Goal: Information Seeking & Learning: Learn about a topic

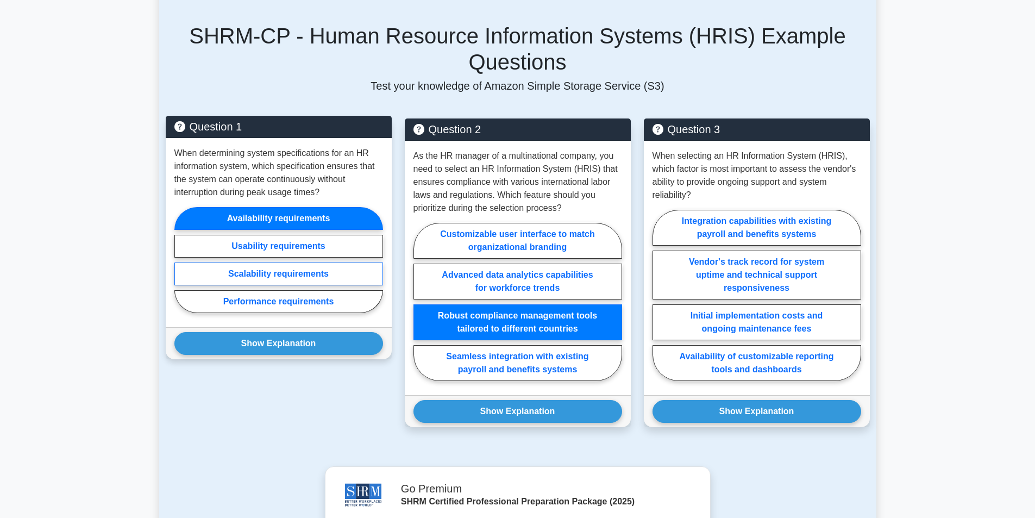
scroll to position [761, 0]
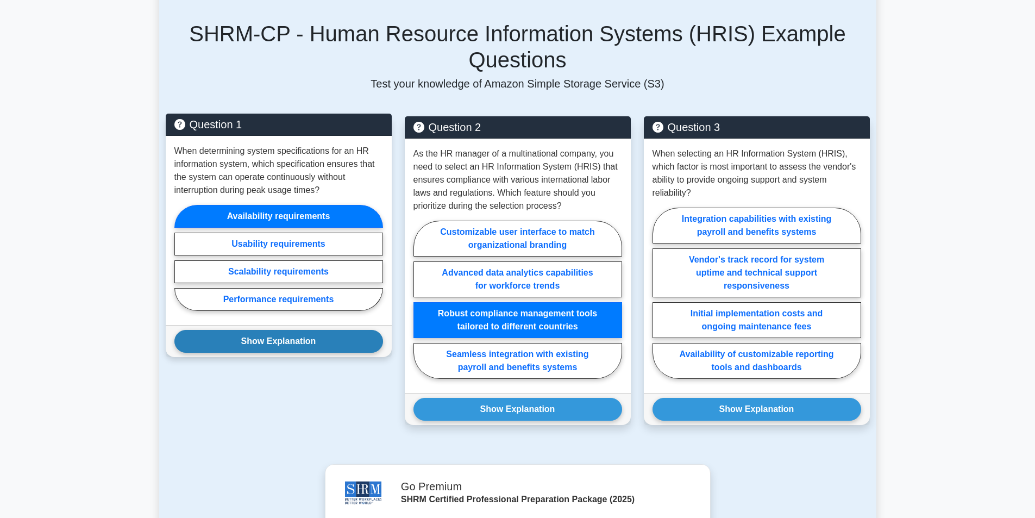
click at [321, 330] on button "Show Explanation" at bounding box center [278, 341] width 209 height 23
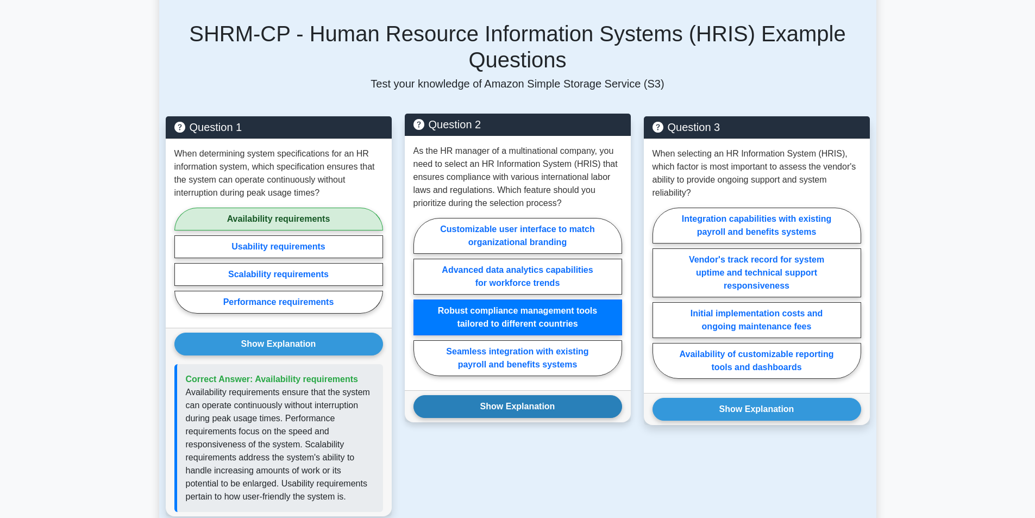
click at [472, 395] on button "Show Explanation" at bounding box center [518, 406] width 209 height 23
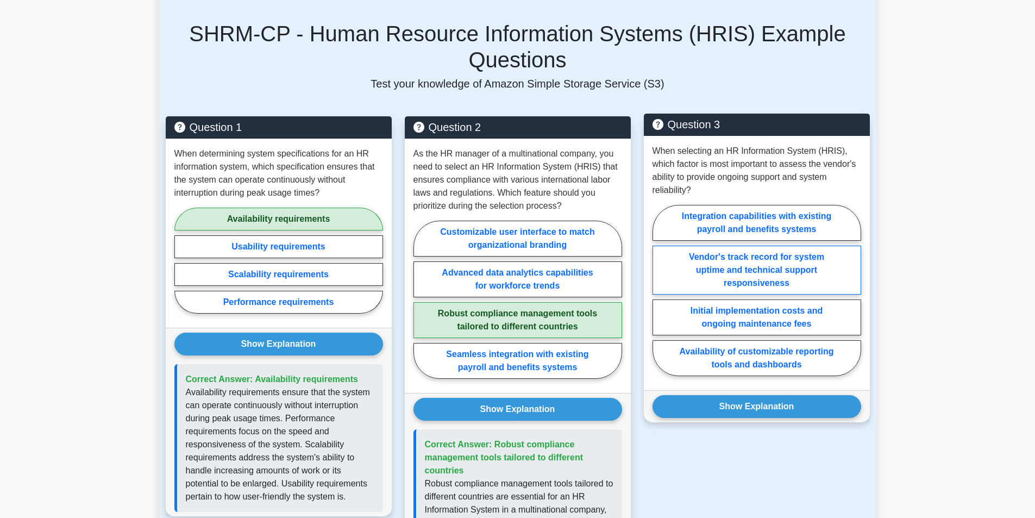
click at [712, 246] on label "Vendor's track record for system uptime and technical support responsiveness" at bounding box center [757, 270] width 209 height 49
click at [660, 290] on input "Vendor's track record for system uptime and technical support responsiveness" at bounding box center [656, 293] width 7 height 7
radio input "true"
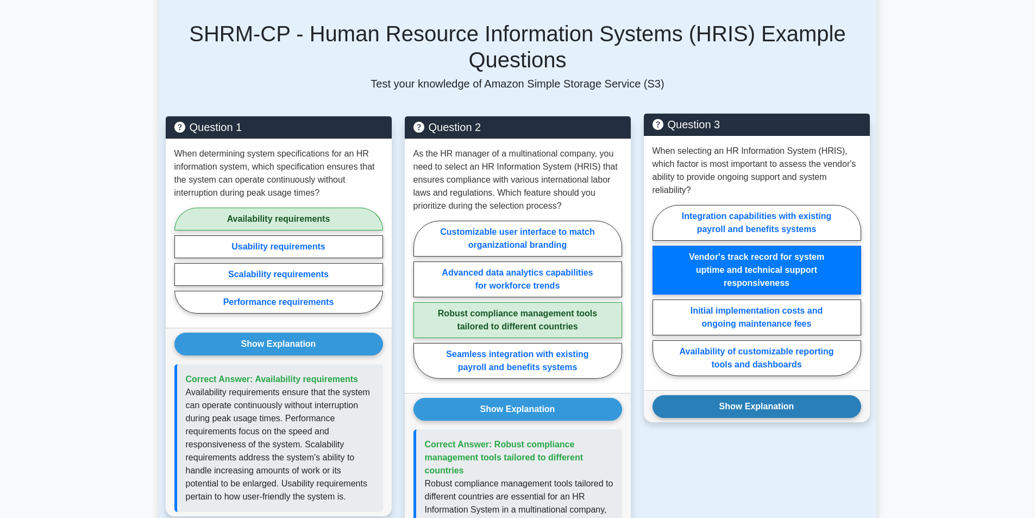
click at [738, 395] on button "Show Explanation" at bounding box center [757, 406] width 209 height 23
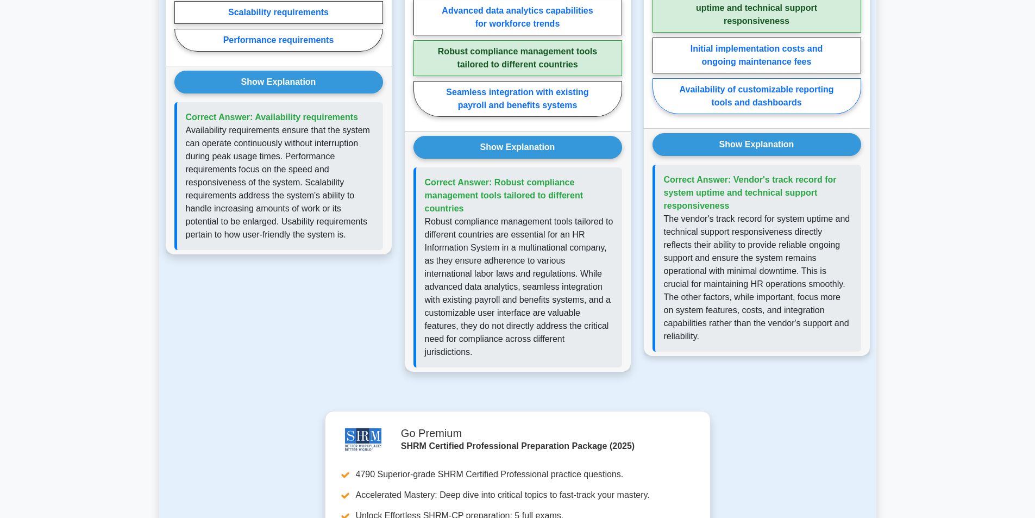
scroll to position [511, 0]
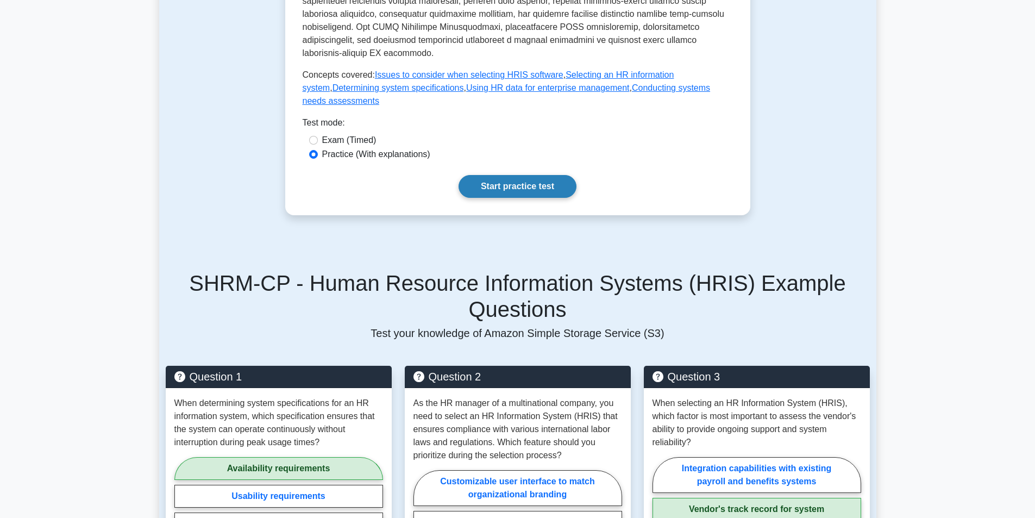
click at [547, 175] on link "Start practice test" at bounding box center [518, 186] width 118 height 23
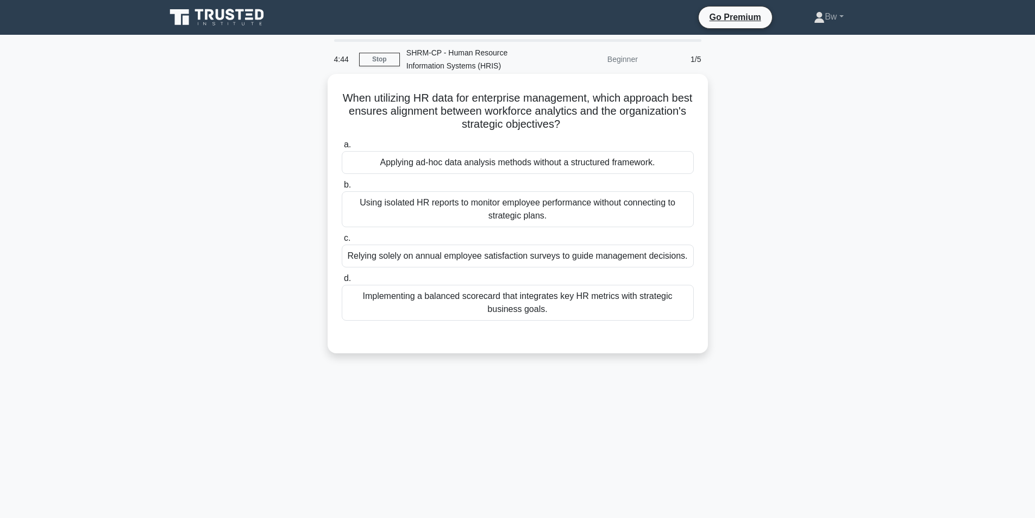
click at [508, 306] on div "Implementing a balanced scorecard that integrates key HR metrics with strategic…" at bounding box center [518, 303] width 352 height 36
click at [342, 282] on input "d. Implementing a balanced scorecard that integrates key HR metrics with strate…" at bounding box center [342, 278] width 0 height 7
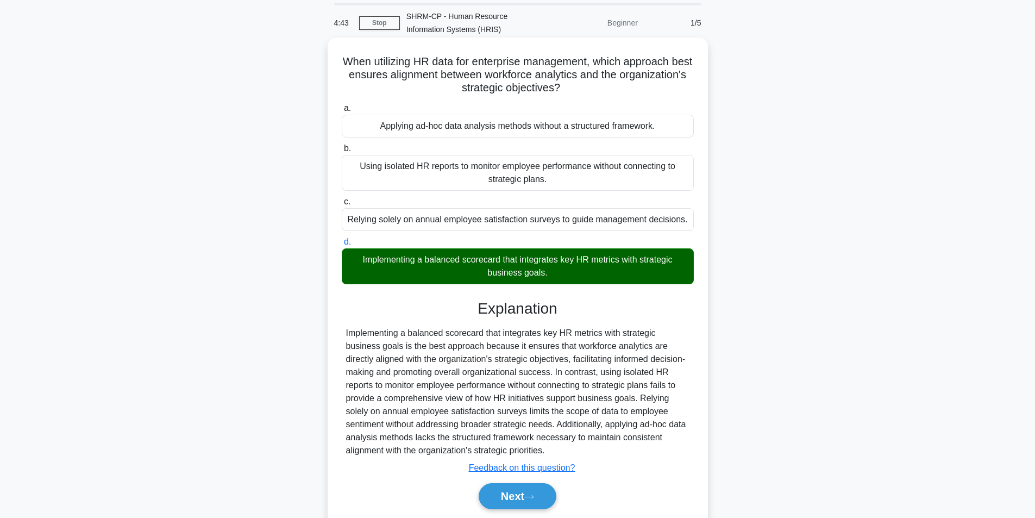
scroll to position [74, 0]
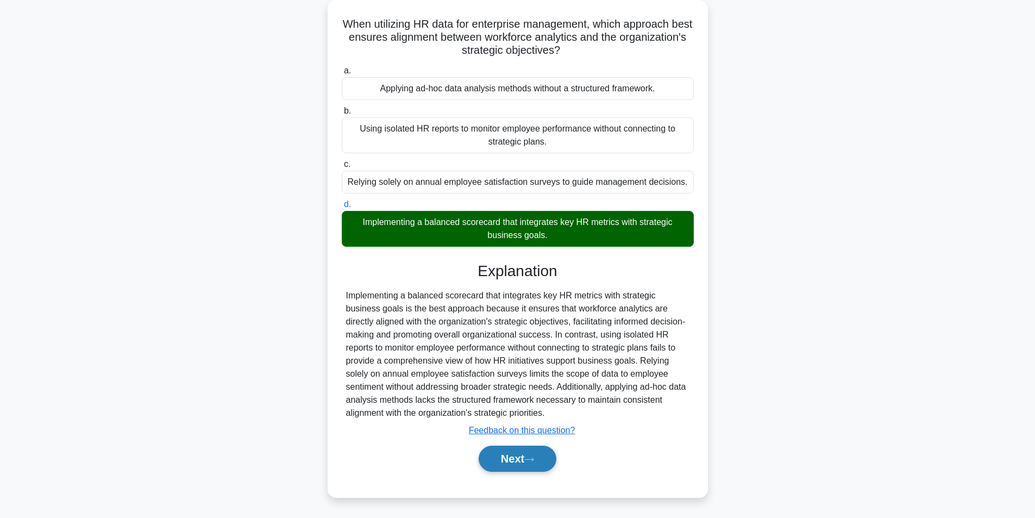
click at [519, 460] on button "Next" at bounding box center [518, 459] width 78 height 26
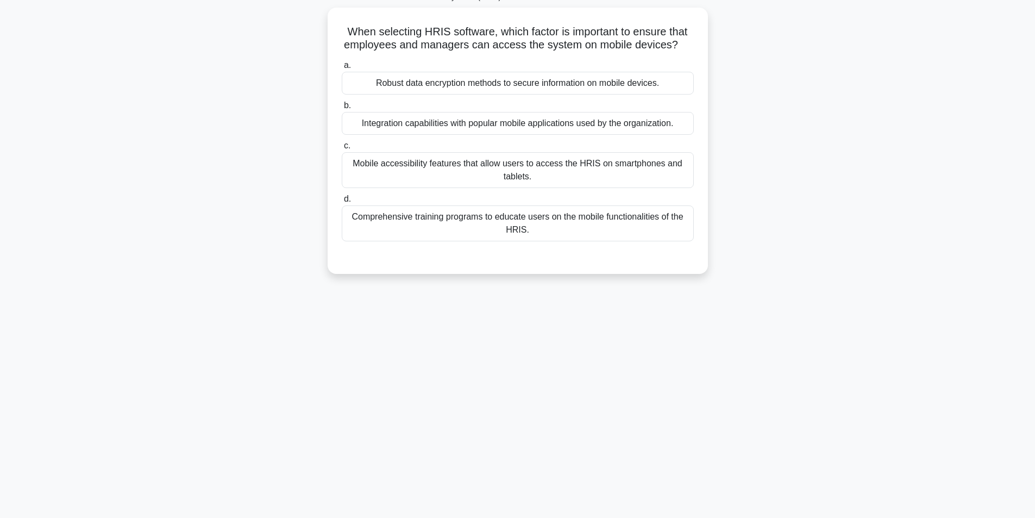
scroll to position [69, 0]
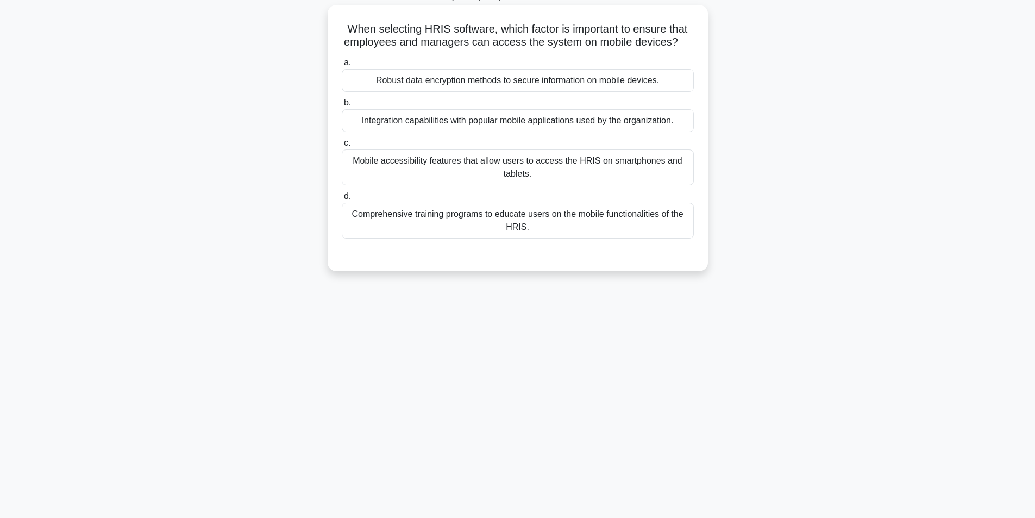
click at [580, 171] on div "Mobile accessibility features that allow users to access the HRIS on smartphone…" at bounding box center [518, 167] width 352 height 36
click at [342, 147] on input "c. Mobile accessibility features that allow users to access the HRIS on smartph…" at bounding box center [342, 143] width 0 height 7
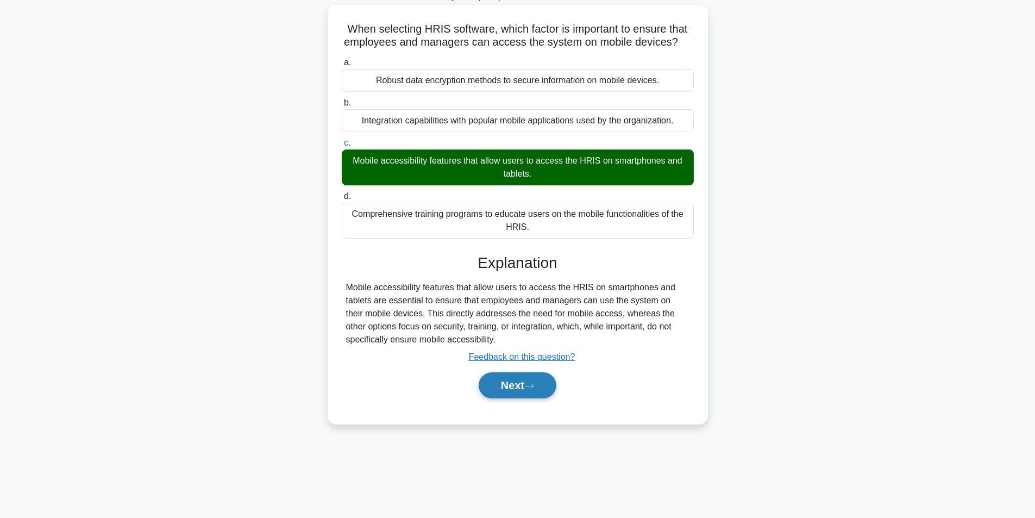
click at [534, 386] on icon at bounding box center [529, 386] width 10 height 6
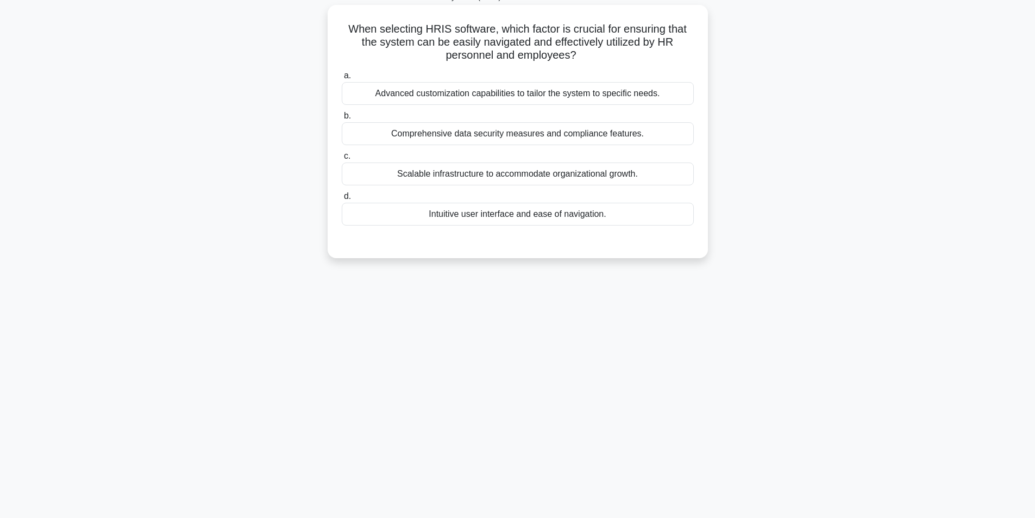
click at [510, 179] on div "Scalable infrastructure to accommodate organizational growth." at bounding box center [518, 173] width 352 height 23
click at [342, 160] on input "c. Scalable infrastructure to accommodate organizational growth." at bounding box center [342, 156] width 0 height 7
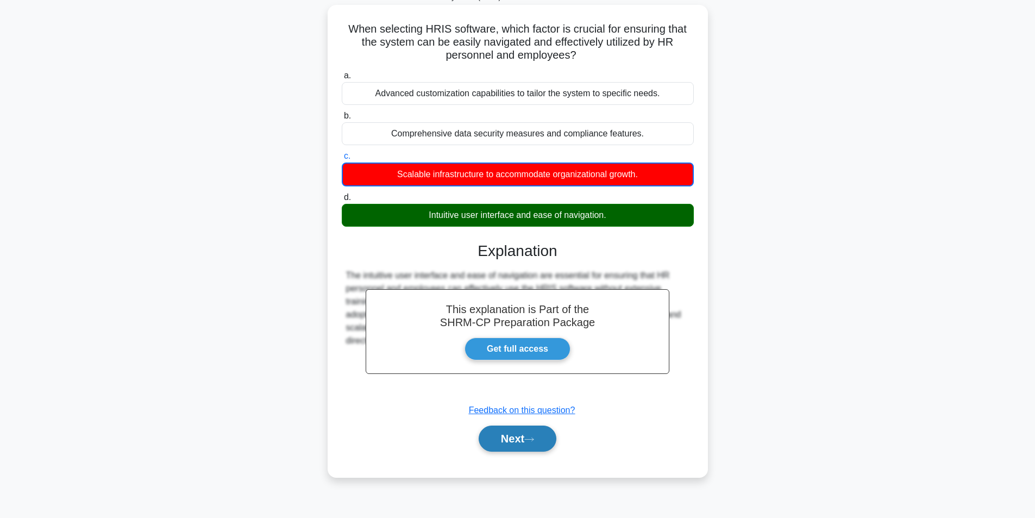
click at [538, 436] on button "Next" at bounding box center [518, 438] width 78 height 26
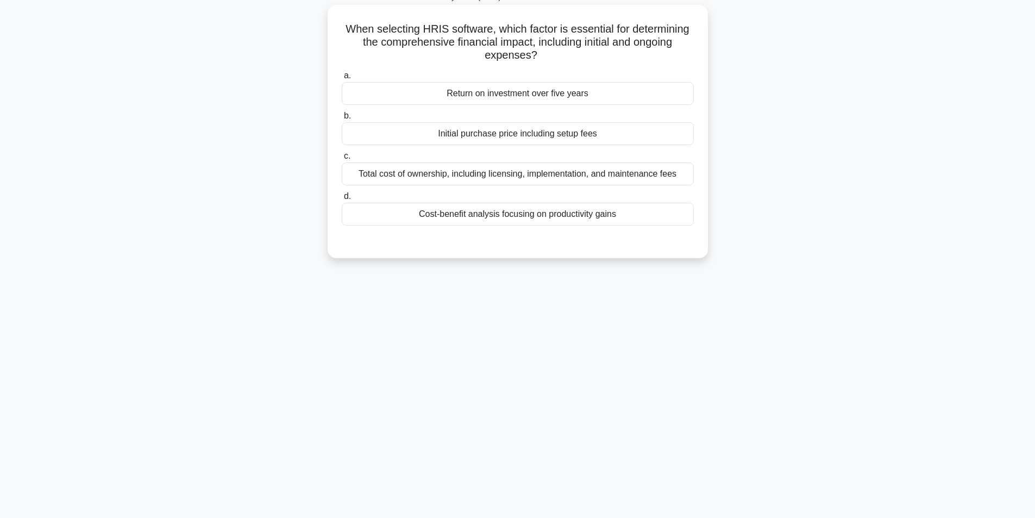
click at [577, 173] on div "Total cost of ownership, including licensing, implementation, and maintenance f…" at bounding box center [518, 173] width 352 height 23
click at [594, 177] on div "Total cost of ownership, including licensing, implementation, and maintenance f…" at bounding box center [518, 173] width 352 height 23
click at [342, 160] on input "c. Total cost of ownership, including licensing, implementation, and maintenanc…" at bounding box center [342, 156] width 0 height 7
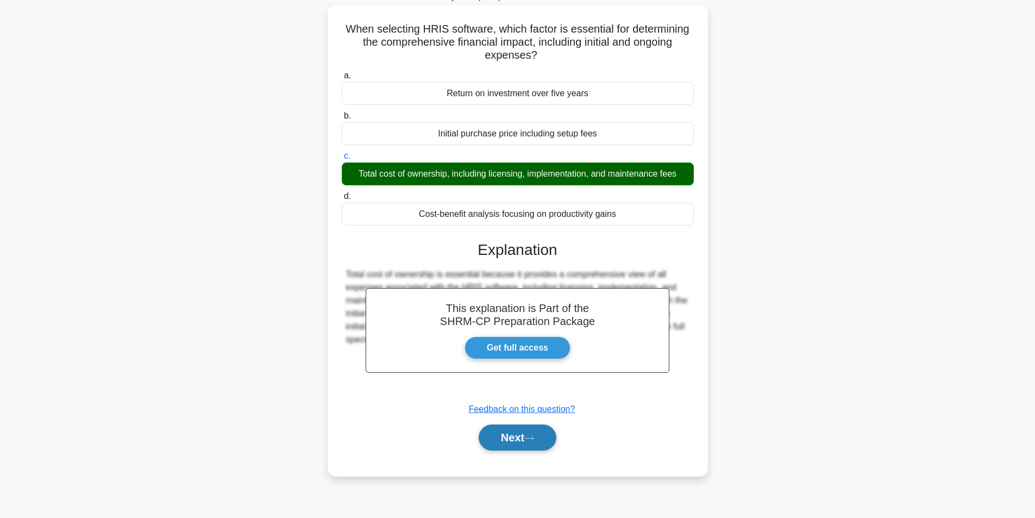
click at [546, 441] on button "Next" at bounding box center [518, 437] width 78 height 26
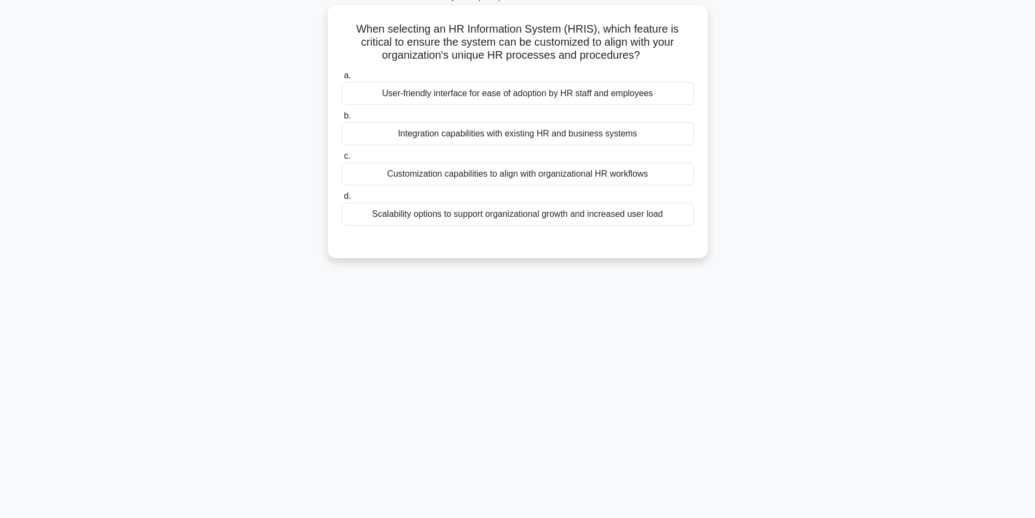
click at [553, 217] on div "Scalability options to support organizational growth and increased user load" at bounding box center [518, 214] width 352 height 23
click at [342, 200] on input "d. Scalability options to support organizational growth and increased user load" at bounding box center [342, 196] width 0 height 7
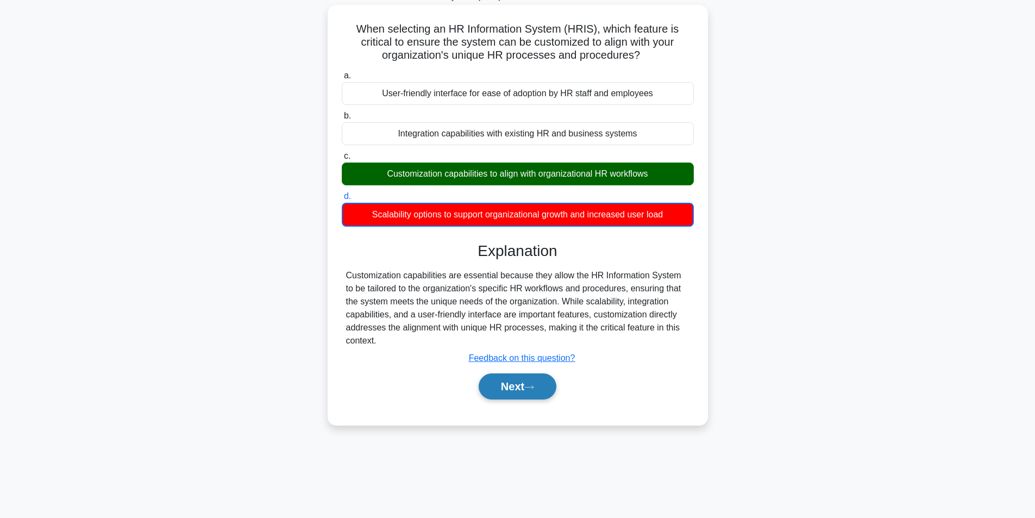
click at [521, 397] on button "Next" at bounding box center [518, 386] width 78 height 26
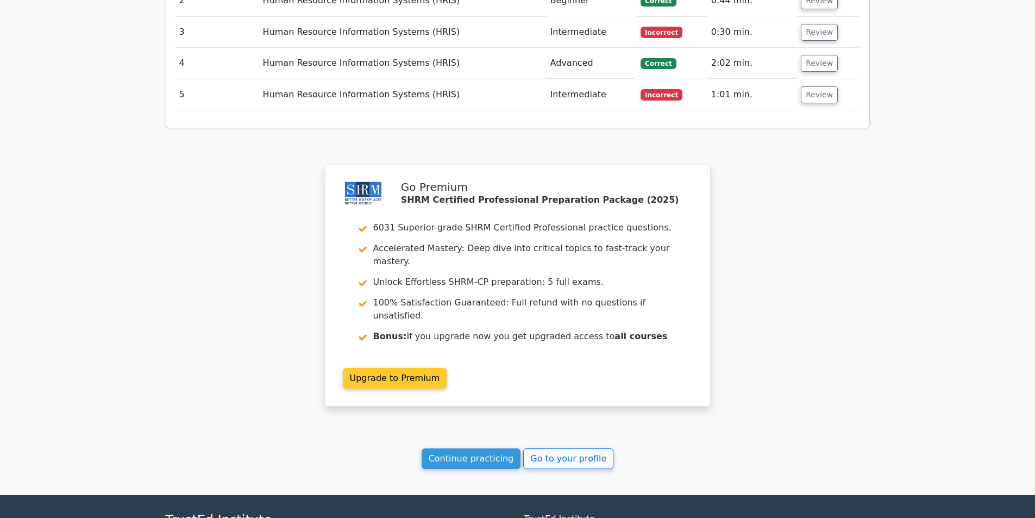
scroll to position [1333, 0]
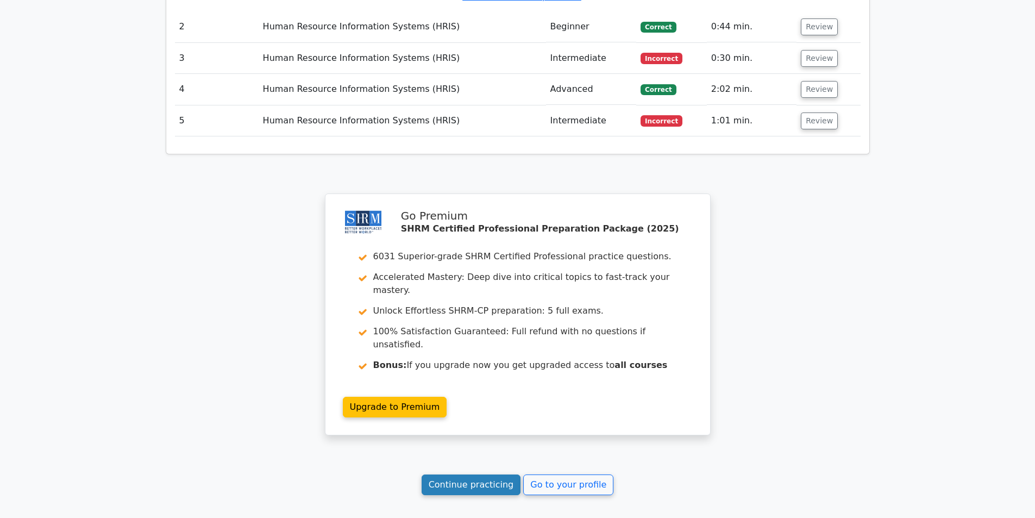
click at [469, 474] on link "Continue practicing" at bounding box center [471, 484] width 99 height 21
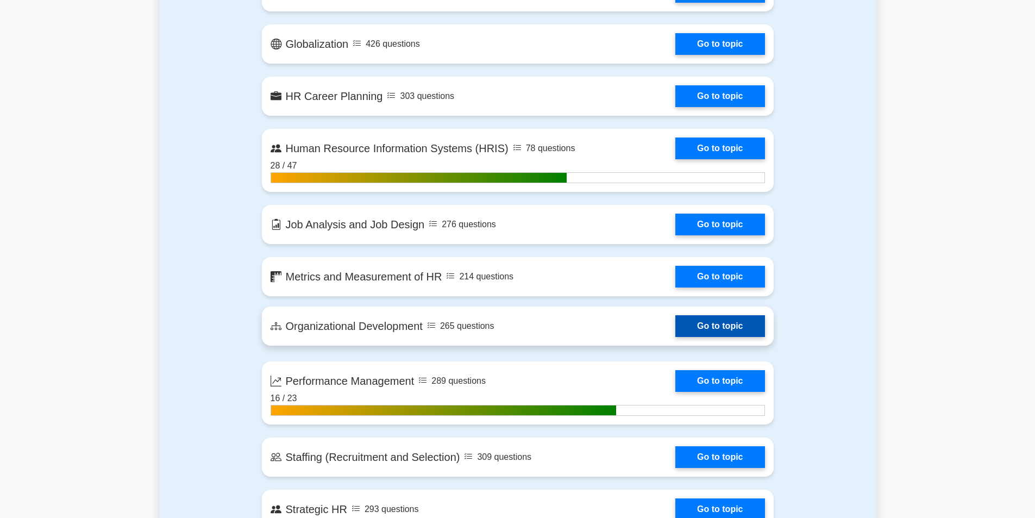
scroll to position [924, 0]
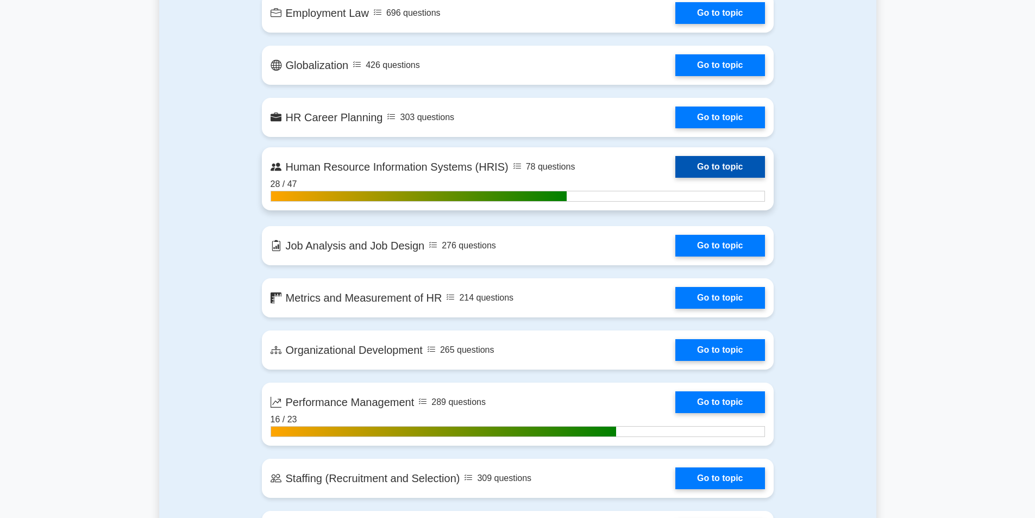
click at [732, 176] on link "Go to topic" at bounding box center [719, 167] width 89 height 22
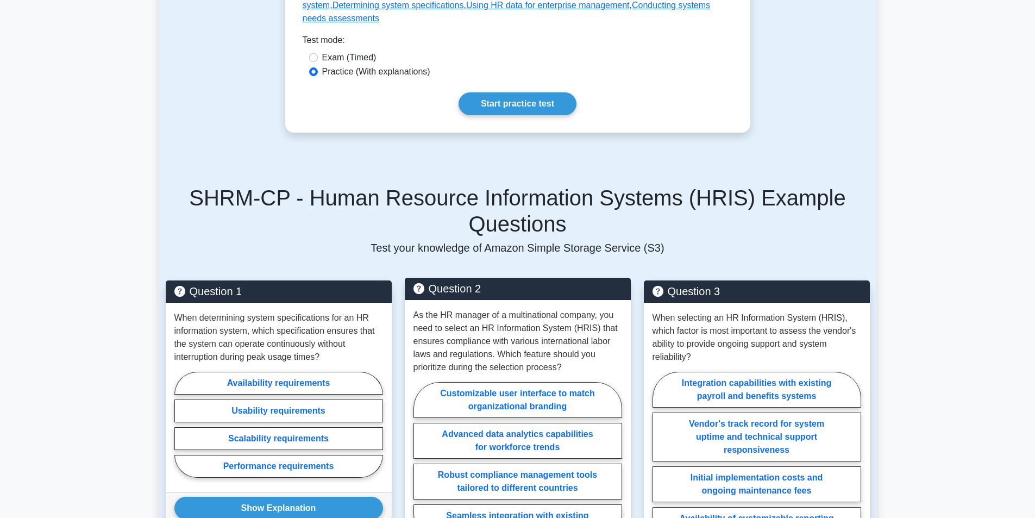
scroll to position [598, 0]
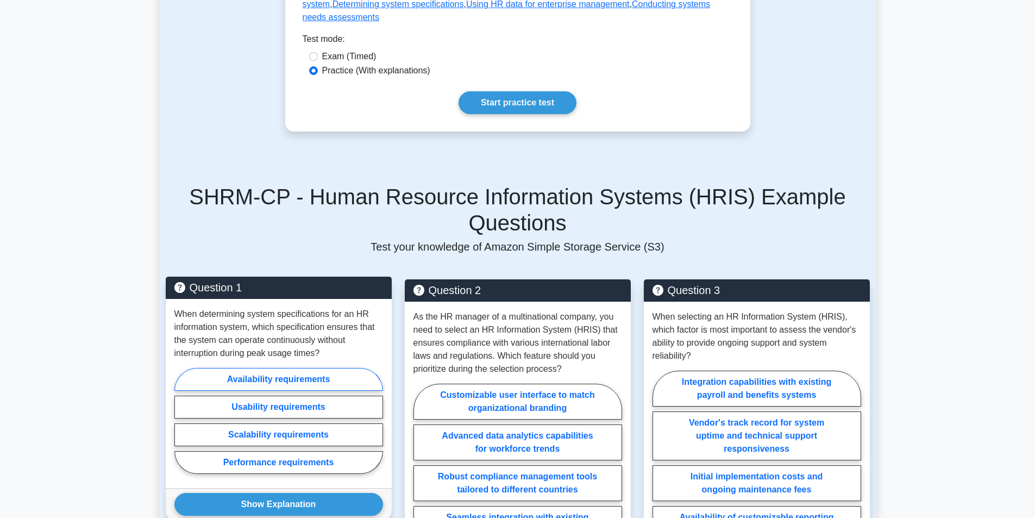
click at [331, 368] on label "Availability requirements" at bounding box center [278, 379] width 209 height 23
click at [181, 421] on input "Availability requirements" at bounding box center [177, 424] width 7 height 7
radio input "true"
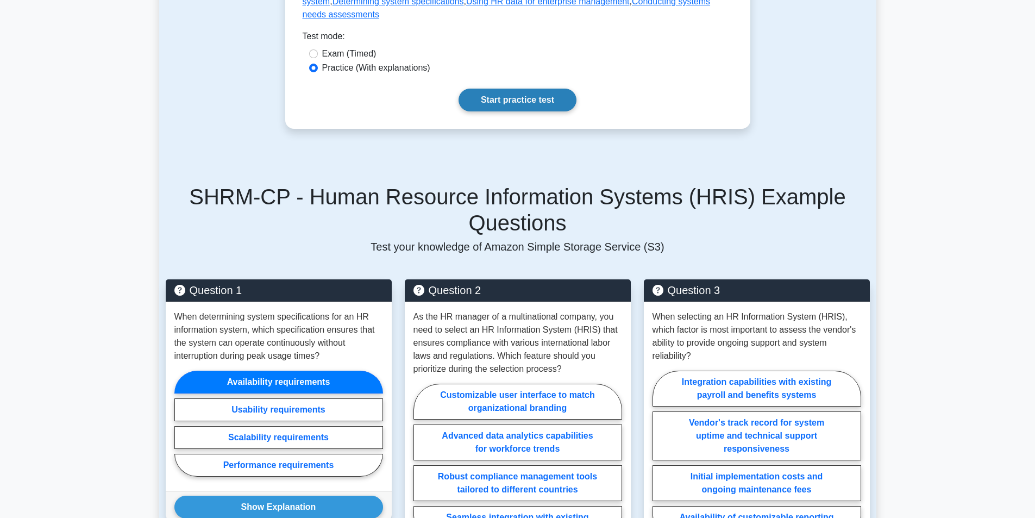
click at [549, 89] on link "Start practice test" at bounding box center [518, 100] width 118 height 23
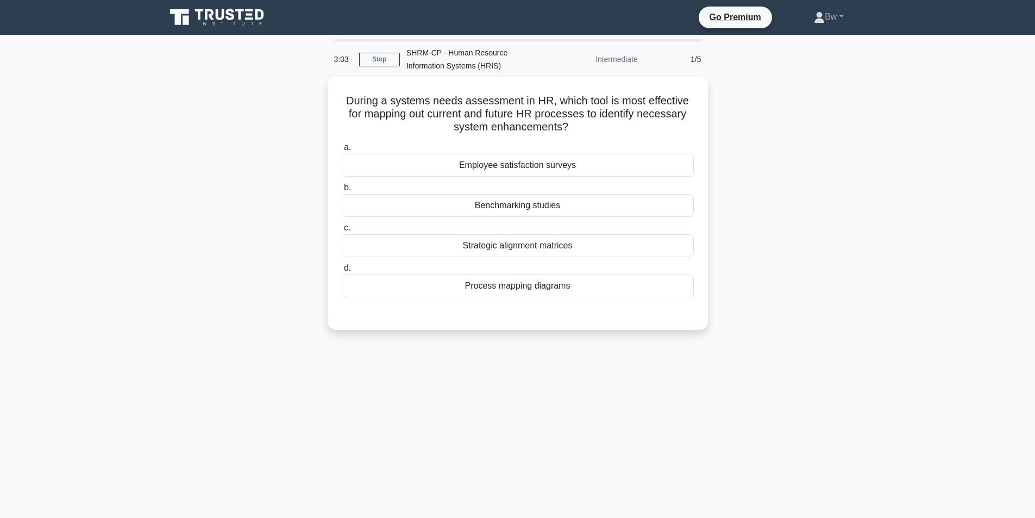
click at [837, 243] on div "During a systems needs assessment in HR, which tool is most effective for mappi…" at bounding box center [517, 210] width 717 height 266
click at [562, 287] on div "Process mapping diagrams" at bounding box center [518, 283] width 352 height 23
click at [342, 269] on input "d. Process mapping diagrams" at bounding box center [342, 265] width 0 height 7
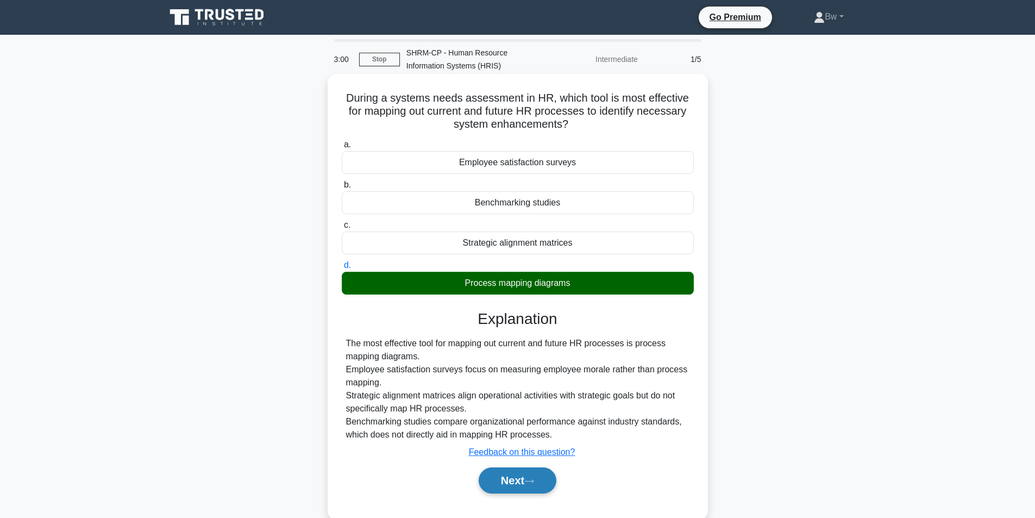
click at [534, 484] on icon at bounding box center [529, 481] width 10 height 6
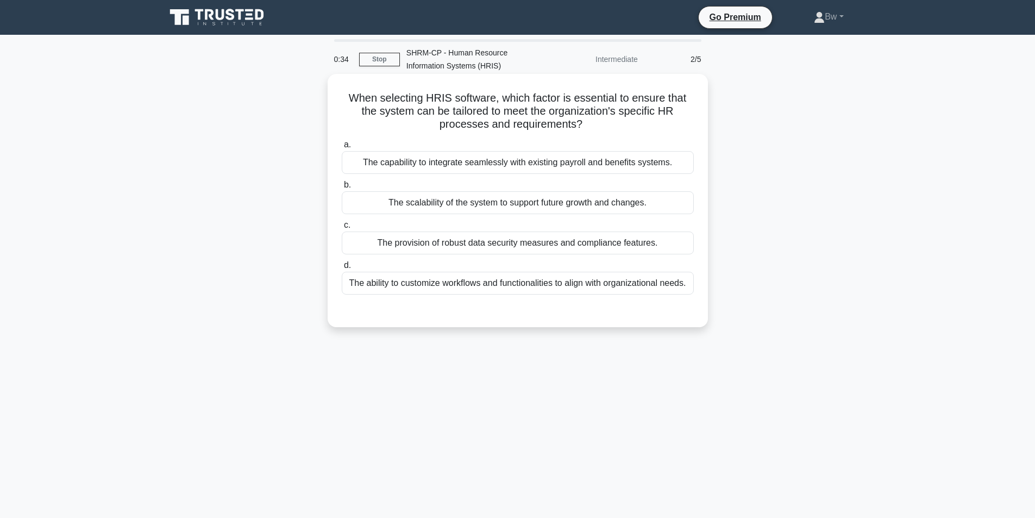
click at [519, 171] on div "The capability to integrate seamlessly with existing payroll and benefits syste…" at bounding box center [518, 162] width 352 height 23
click at [342, 148] on input "a. The capability to integrate seamlessly with existing payroll and benefits sy…" at bounding box center [342, 144] width 0 height 7
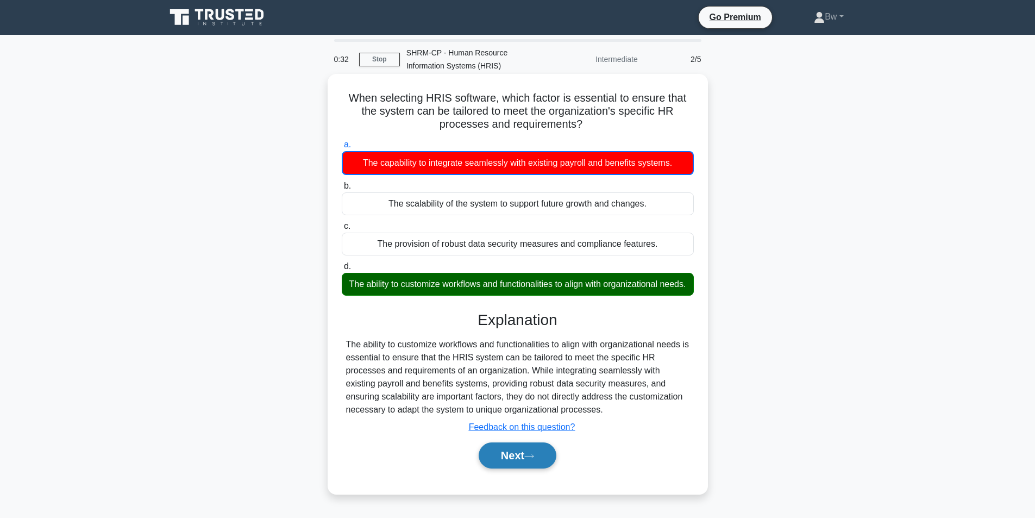
click at [524, 468] on button "Next" at bounding box center [518, 455] width 78 height 26
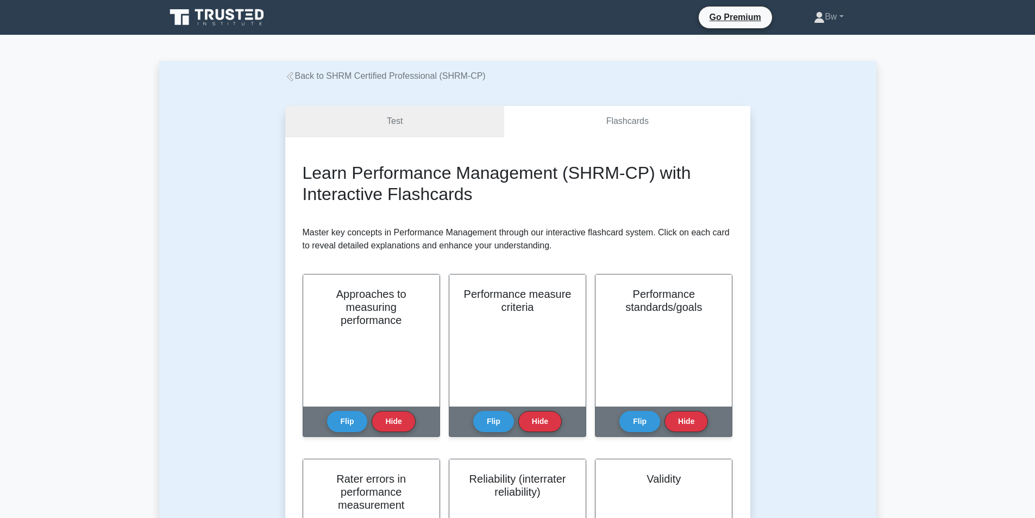
click at [445, 116] on link "Test" at bounding box center [395, 121] width 220 height 31
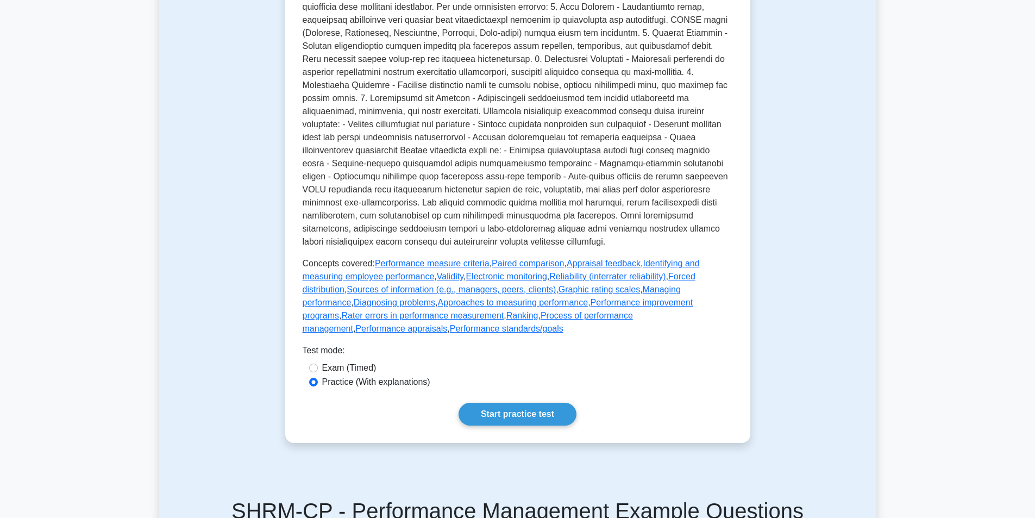
scroll to position [326, 0]
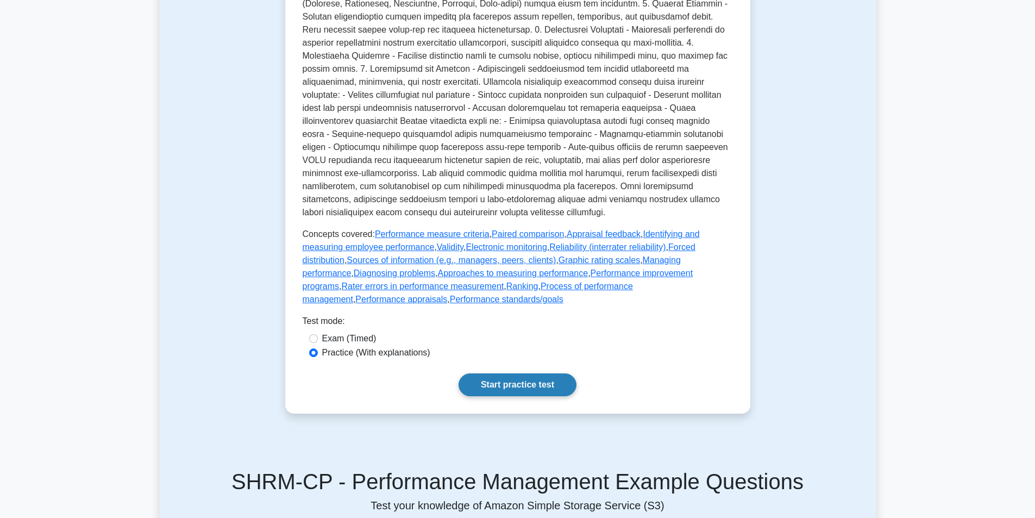
click at [486, 395] on link "Start practice test" at bounding box center [518, 384] width 118 height 23
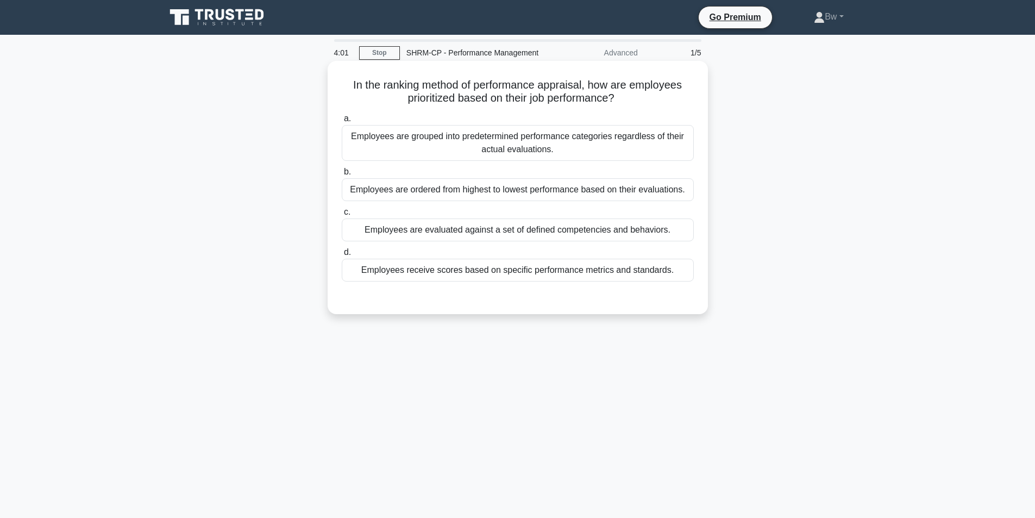
click at [404, 275] on div "Employees receive scores based on specific performance metrics and standards." at bounding box center [518, 270] width 352 height 23
click at [342, 256] on input "d. Employees receive scores based on specific performance metrics and standards." at bounding box center [342, 252] width 0 height 7
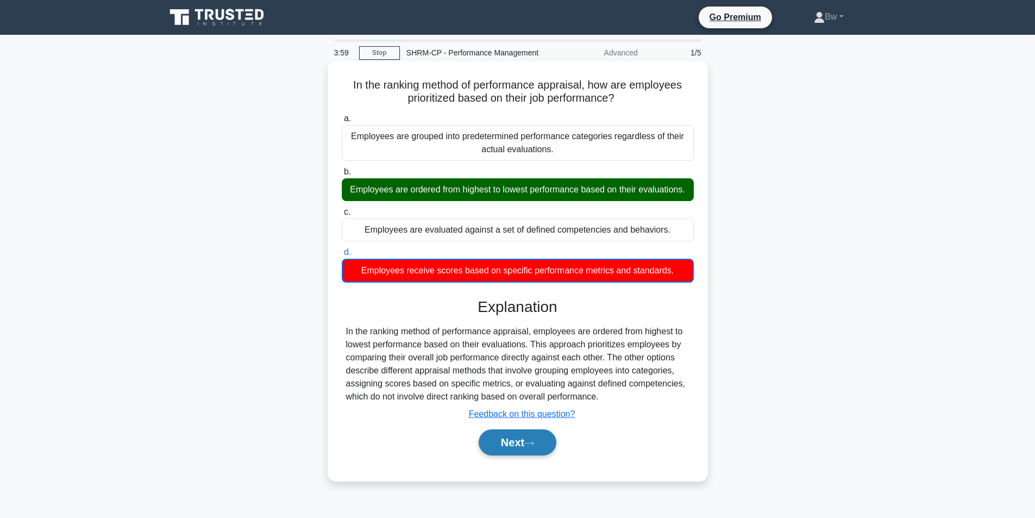
click at [517, 455] on button "Next" at bounding box center [518, 442] width 78 height 26
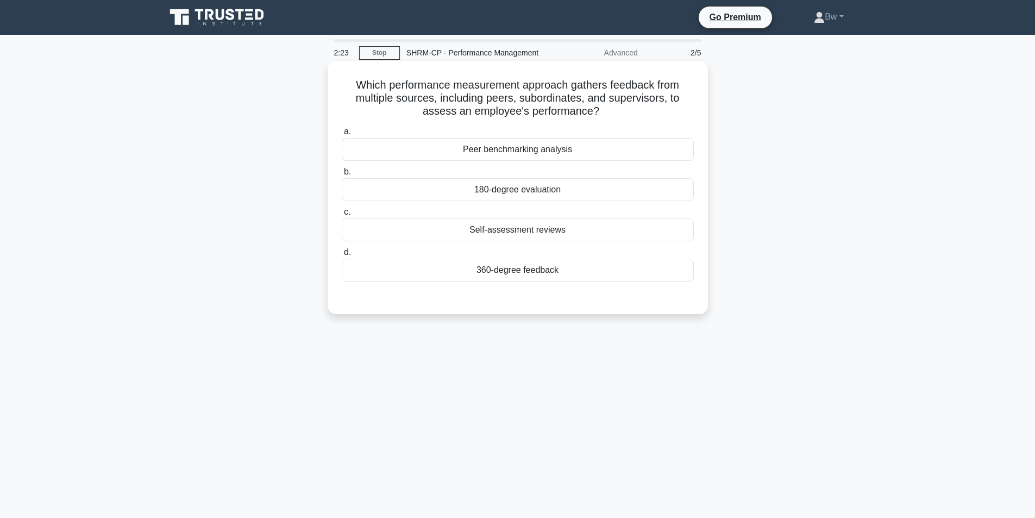
click at [564, 154] on div "Peer benchmarking analysis" at bounding box center [518, 149] width 352 height 23
click at [342, 135] on input "a. Peer benchmarking analysis" at bounding box center [342, 131] width 0 height 7
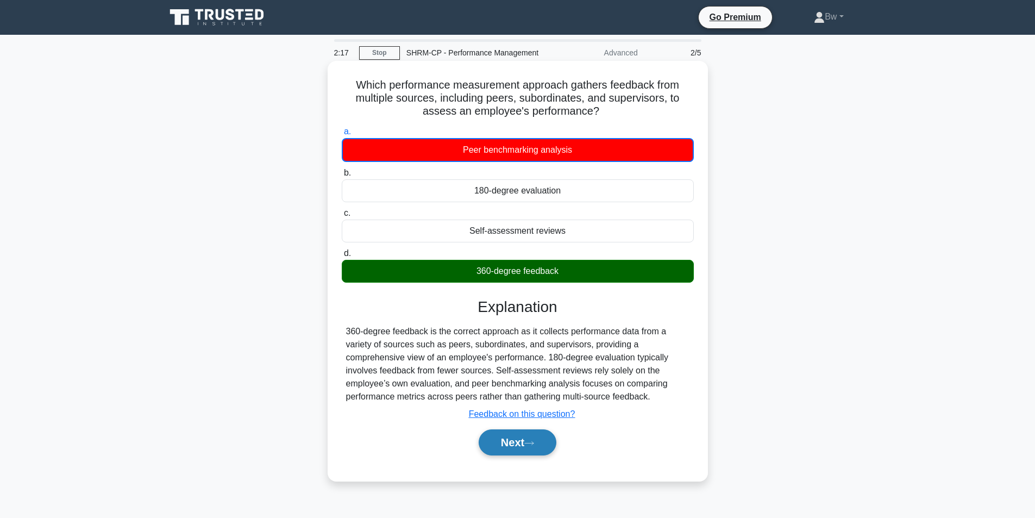
click at [519, 439] on button "Next" at bounding box center [518, 442] width 78 height 26
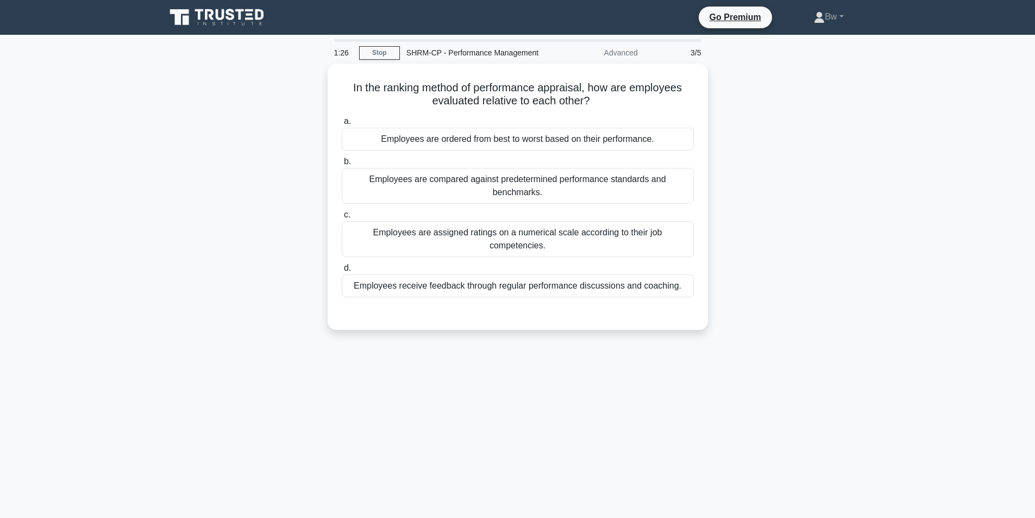
click at [250, 368] on div "1:26 Stop SHRM-CP - Performance Management Advanced 3/5 In the ranking method o…" at bounding box center [517, 310] width 717 height 543
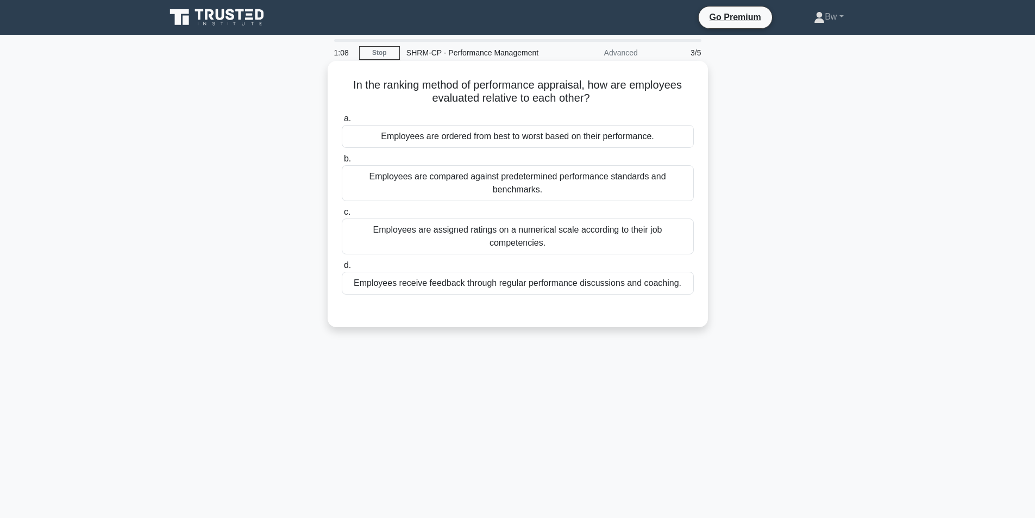
click at [579, 172] on div "Employees are compared against predetermined performance standards and benchmar…" at bounding box center [518, 183] width 352 height 36
click at [342, 162] on input "b. Employees are compared against predetermined performance standards and bench…" at bounding box center [342, 158] width 0 height 7
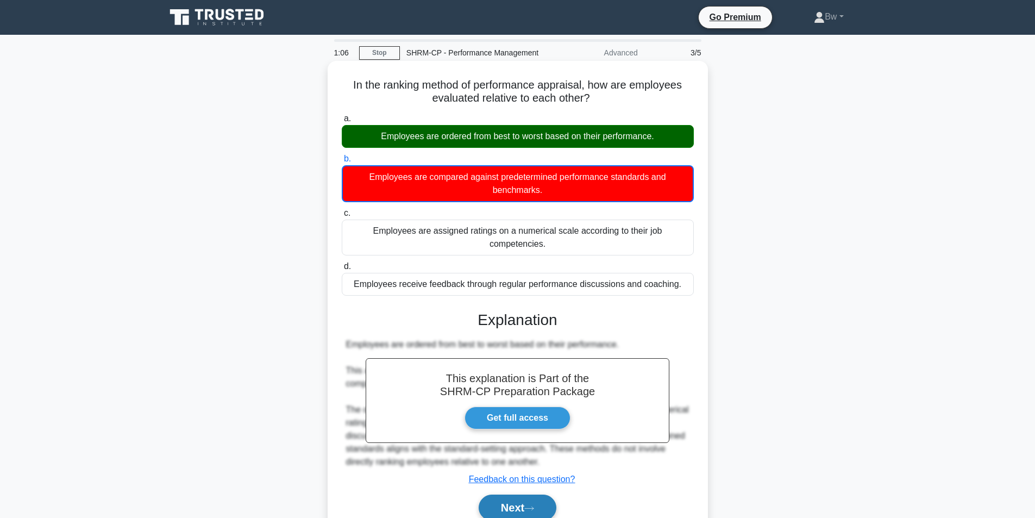
click at [547, 499] on button "Next" at bounding box center [518, 507] width 78 height 26
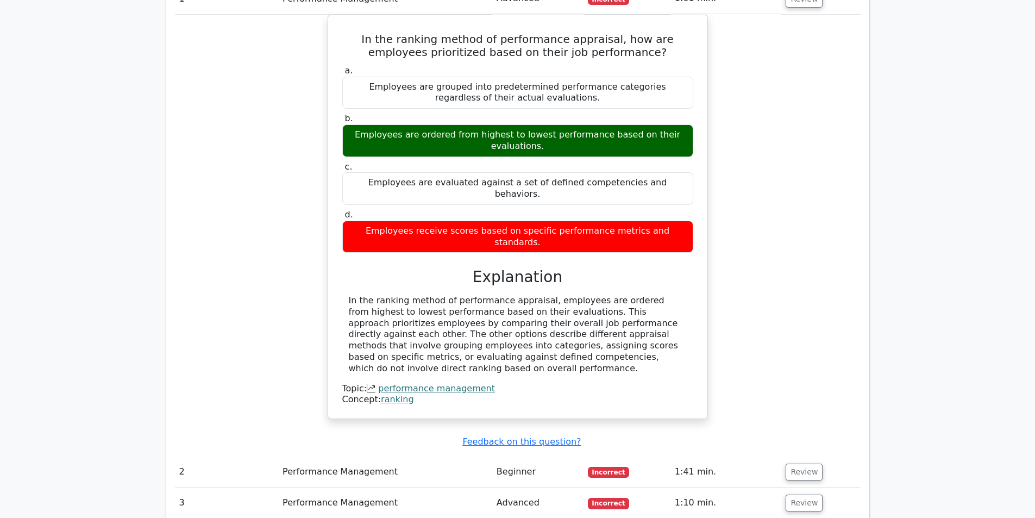
scroll to position [1141, 0]
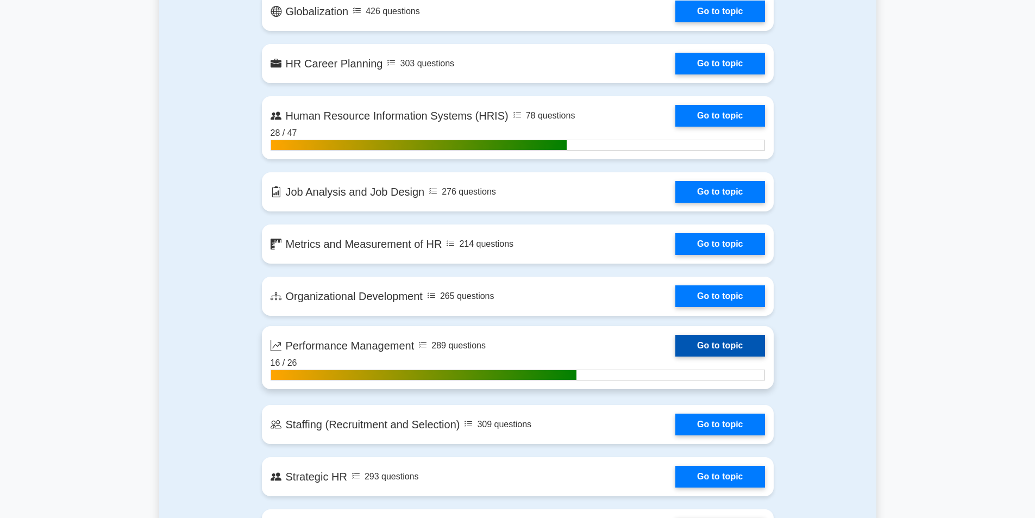
scroll to position [1032, 0]
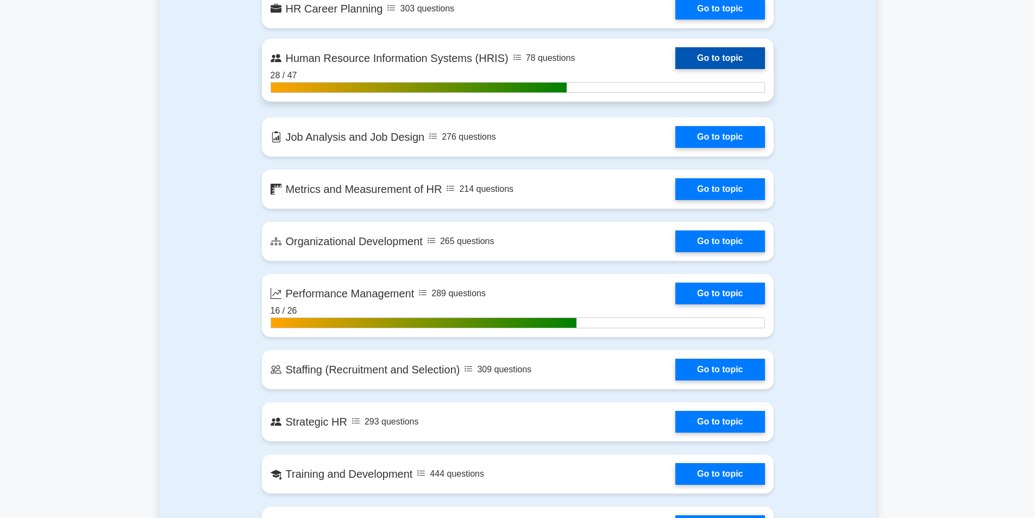
click at [700, 57] on link "Go to topic" at bounding box center [719, 58] width 89 height 22
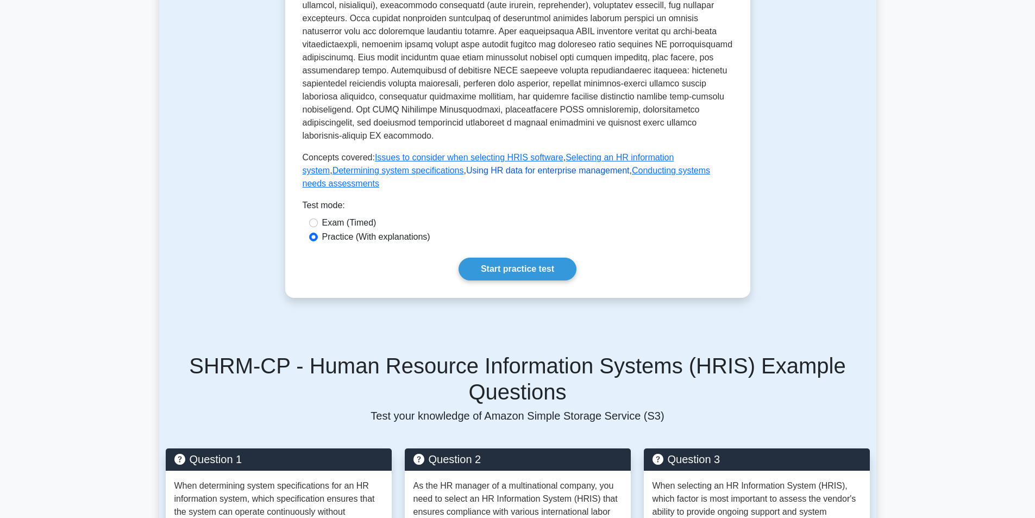
scroll to position [435, 0]
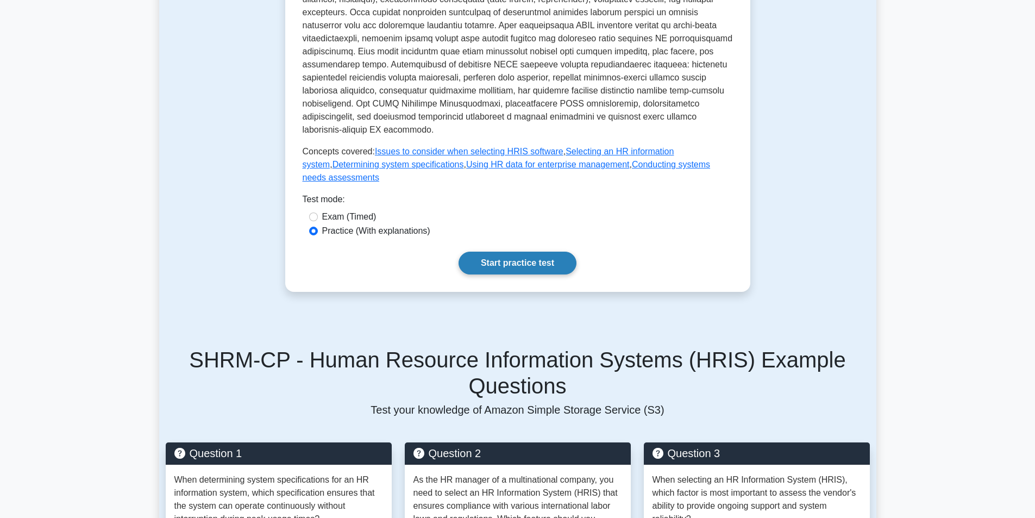
click at [504, 252] on link "Start practice test" at bounding box center [518, 263] width 118 height 23
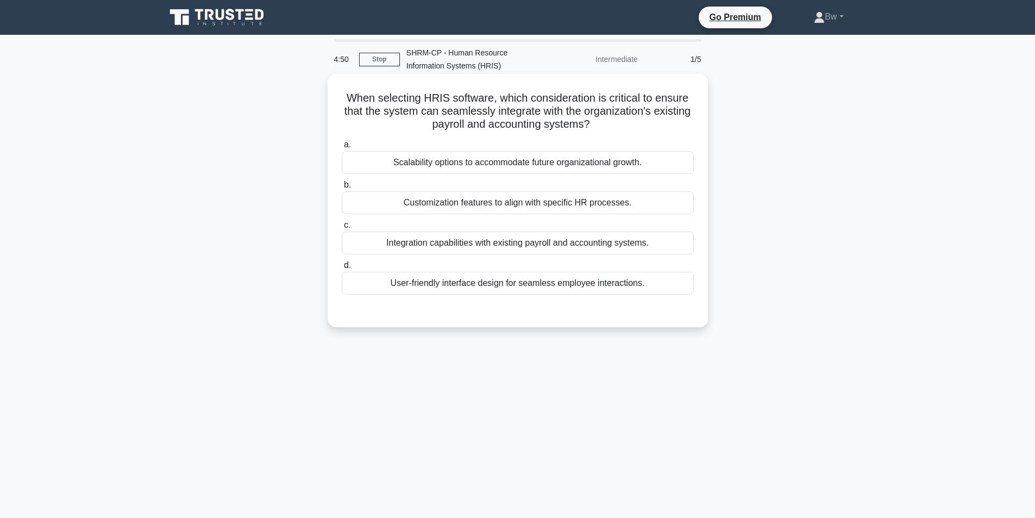
click at [489, 235] on div "Integration capabilities with existing payroll and accounting systems." at bounding box center [518, 242] width 352 height 23
click at [342, 229] on input "c. Integration capabilities with existing payroll and accounting systems." at bounding box center [342, 225] width 0 height 7
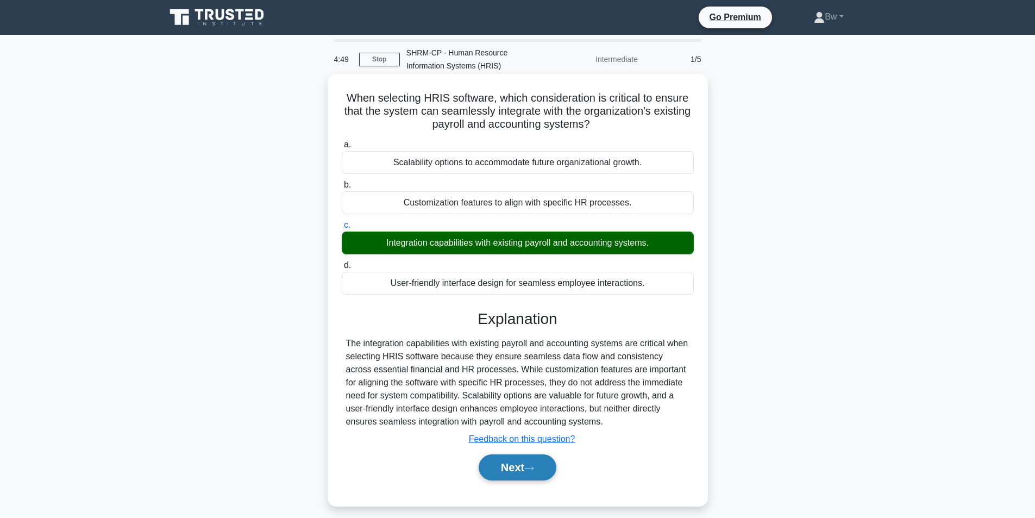
click at [533, 467] on icon at bounding box center [529, 468] width 10 height 6
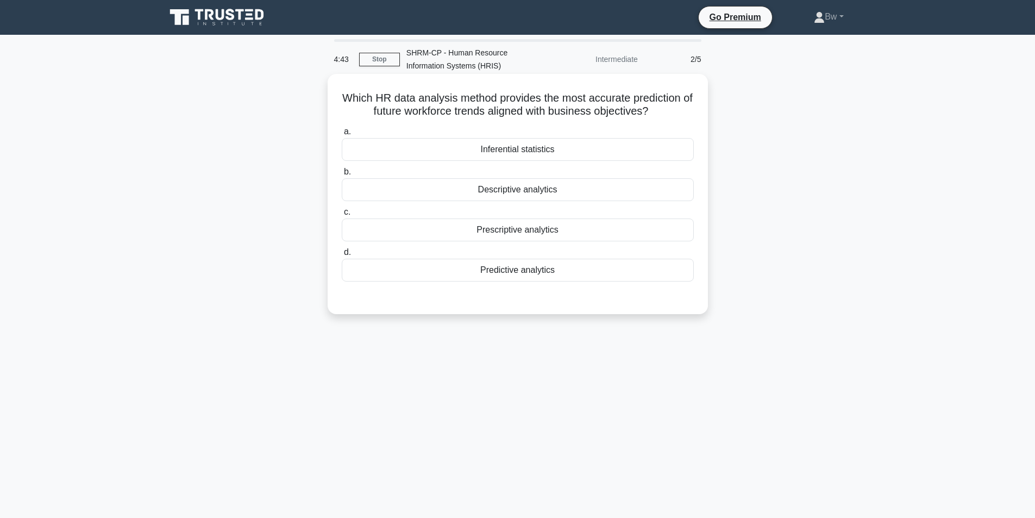
click at [581, 270] on div "Predictive analytics" at bounding box center [518, 270] width 352 height 23
click at [342, 256] on input "d. Predictive analytics" at bounding box center [342, 252] width 0 height 7
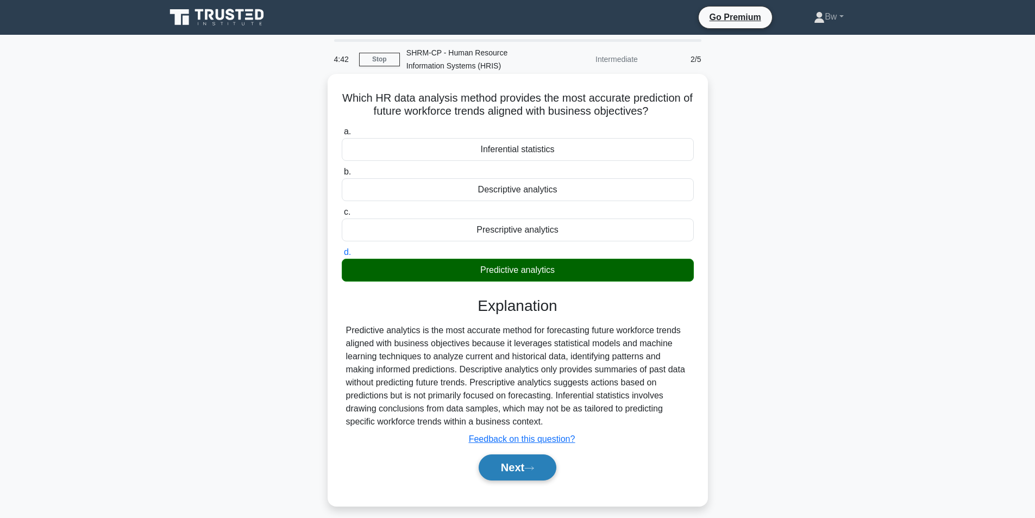
click at [534, 469] on icon at bounding box center [529, 467] width 9 height 3
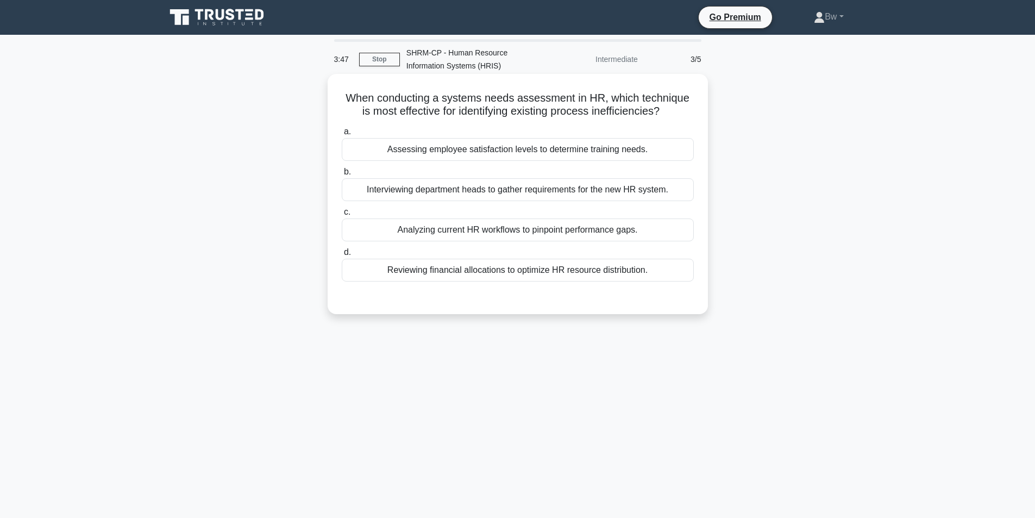
click at [430, 235] on div "Analyzing current HR workflows to pinpoint performance gaps." at bounding box center [518, 229] width 352 height 23
click at [342, 216] on input "c. Analyzing current HR workflows to pinpoint performance gaps." at bounding box center [342, 212] width 0 height 7
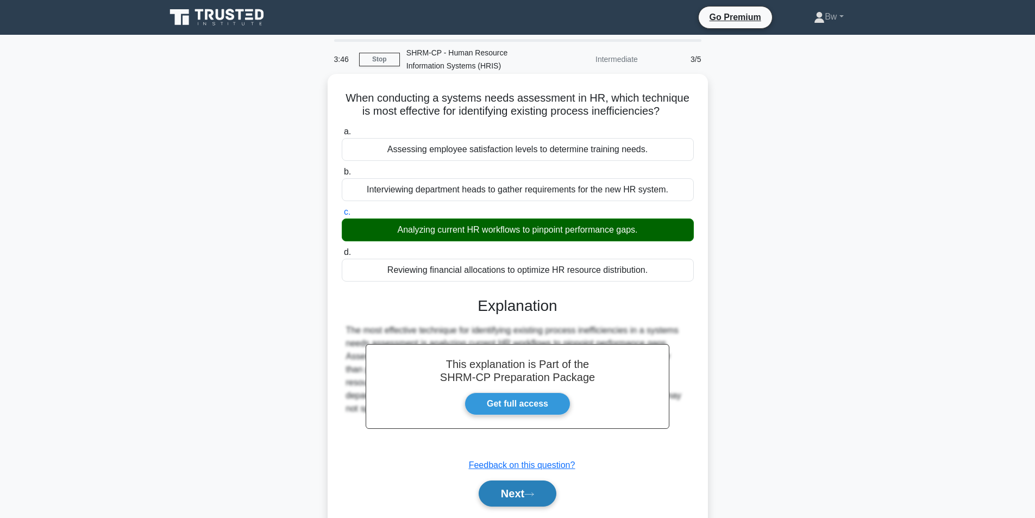
click at [515, 495] on button "Next" at bounding box center [518, 493] width 78 height 26
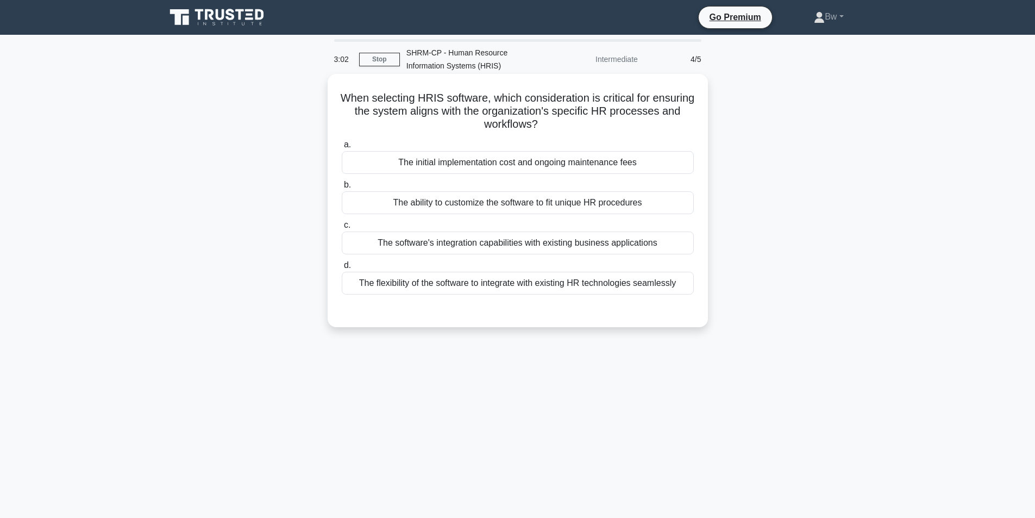
click at [588, 211] on div "The ability to customize the software to fit unique HR procedures" at bounding box center [518, 202] width 352 height 23
click at [342, 189] on input "b. The ability to customize the software to fit unique HR procedures" at bounding box center [342, 184] width 0 height 7
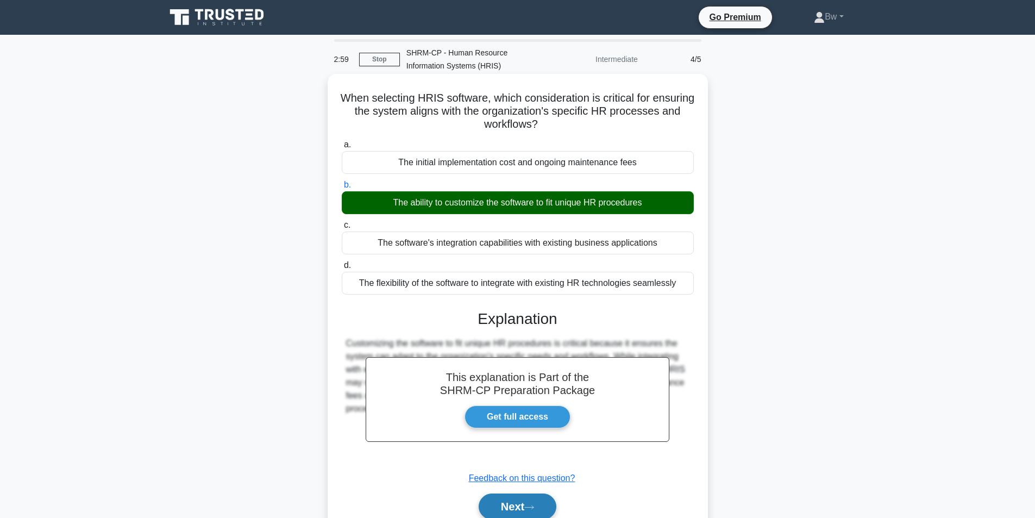
click at [542, 502] on button "Next" at bounding box center [518, 506] width 78 height 26
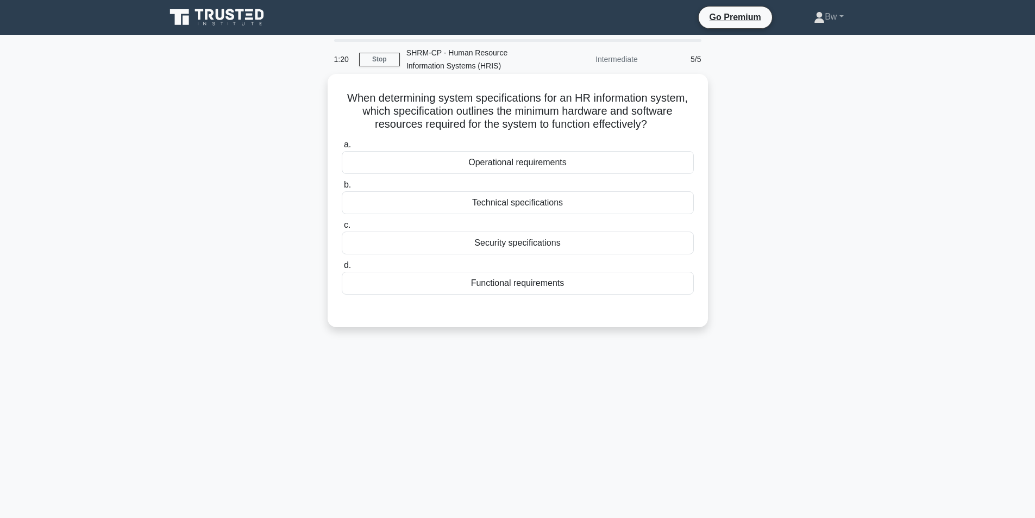
click at [554, 279] on div "Functional requirements" at bounding box center [518, 283] width 352 height 23
click at [342, 269] on input "d. Functional requirements" at bounding box center [342, 265] width 0 height 7
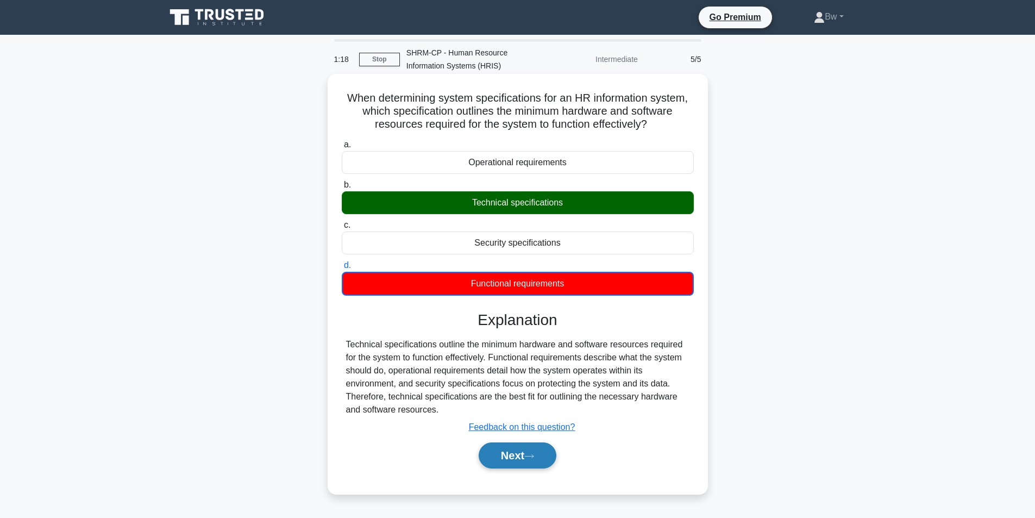
click at [520, 457] on button "Next" at bounding box center [518, 455] width 78 height 26
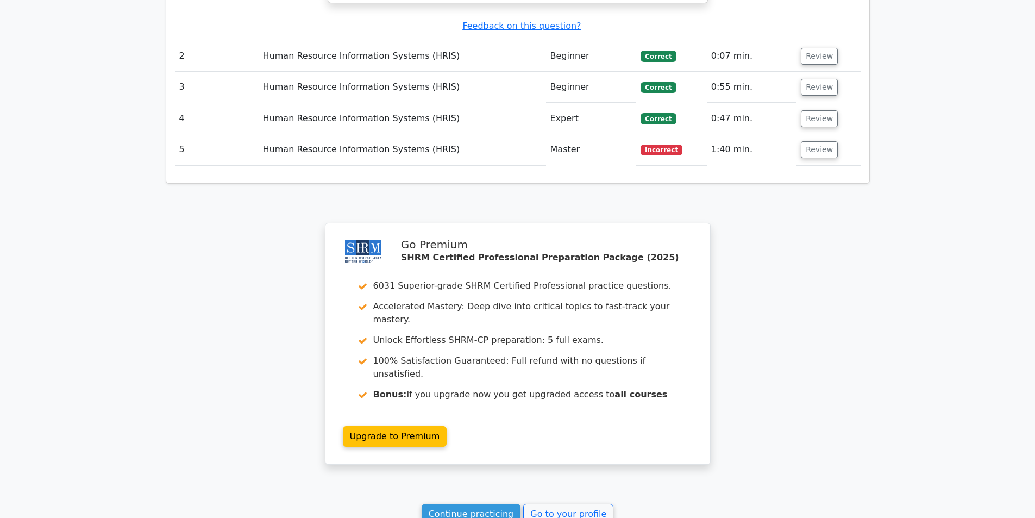
scroll to position [1331, 0]
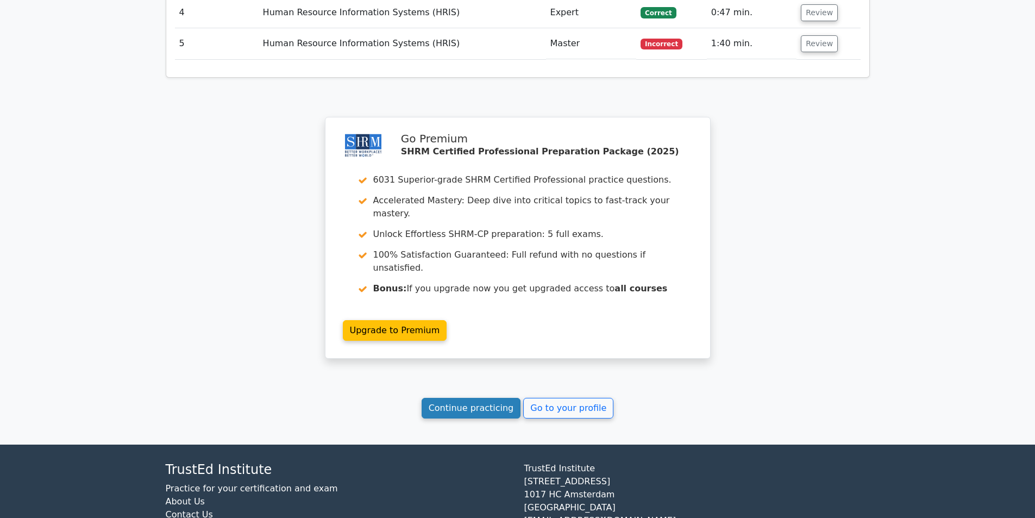
click at [484, 398] on link "Continue practicing" at bounding box center [471, 408] width 99 height 21
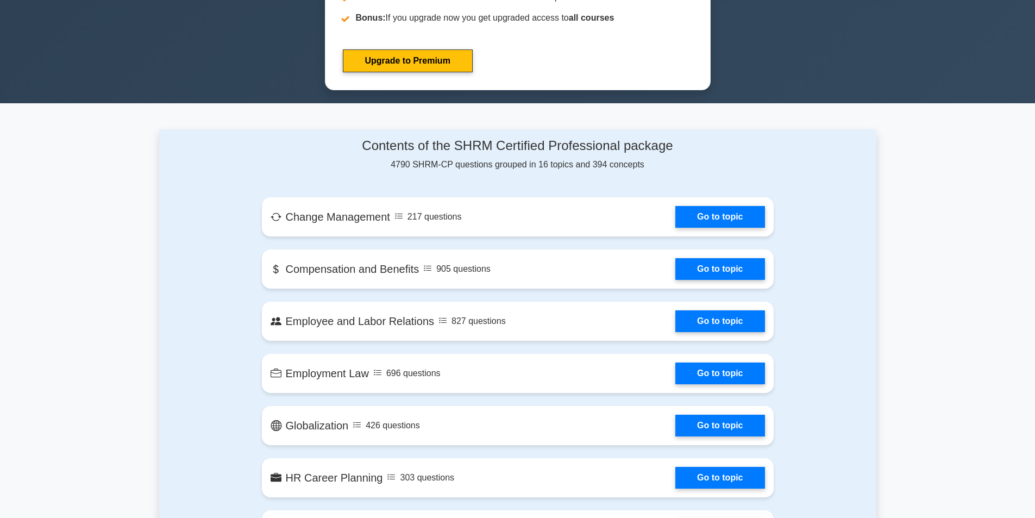
scroll to position [1032, 0]
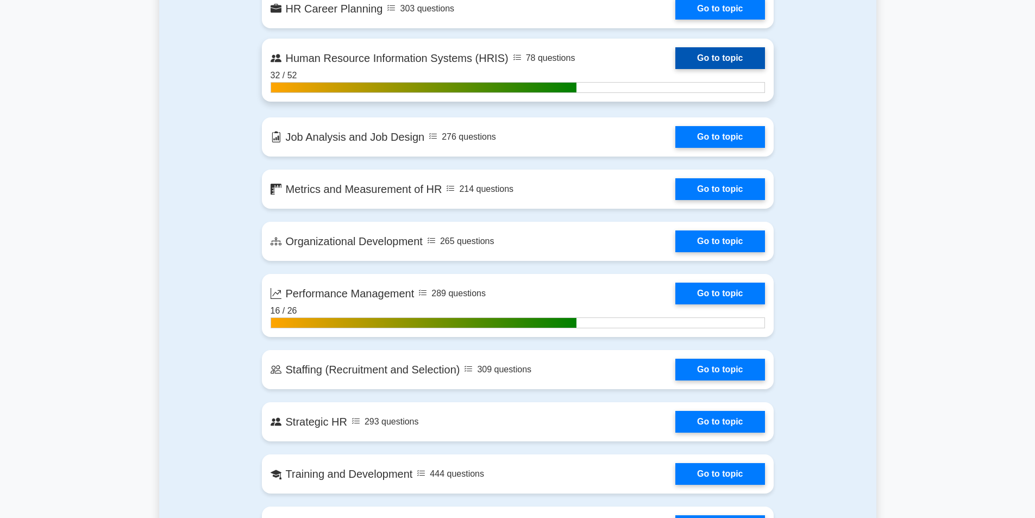
click at [711, 52] on link "Go to topic" at bounding box center [719, 58] width 89 height 22
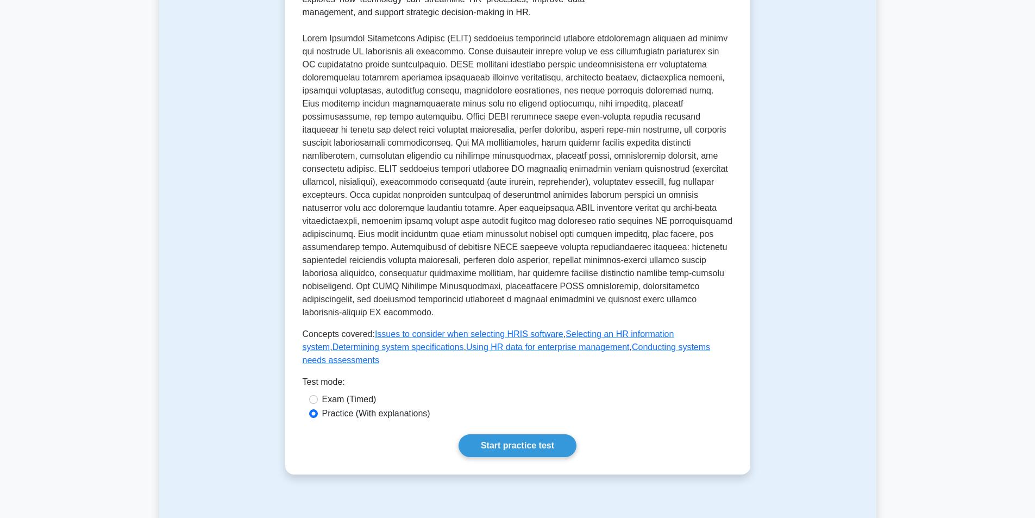
scroll to position [652, 0]
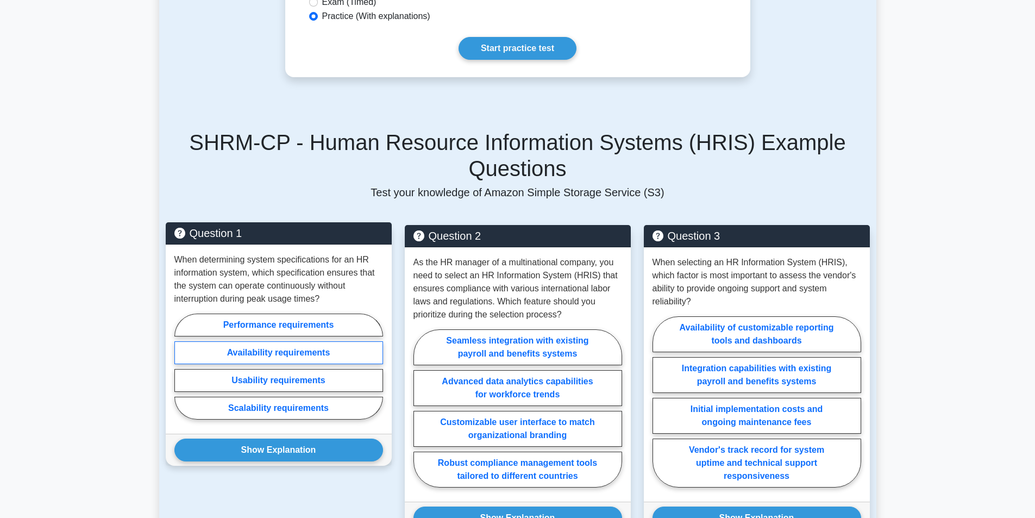
click at [330, 341] on label "Availability requirements" at bounding box center [278, 352] width 209 height 23
click at [181, 366] on input "Availability requirements" at bounding box center [177, 369] width 7 height 7
radio input "true"
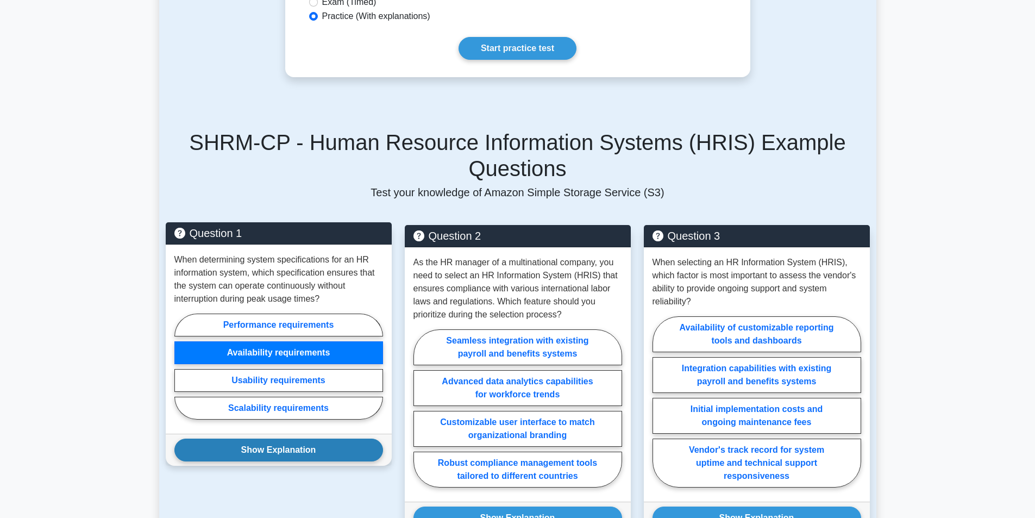
drag, startPoint x: 343, startPoint y: 405, endPoint x: 372, endPoint y: 359, distance: 54.0
click at [343, 439] on button "Show Explanation" at bounding box center [278, 450] width 209 height 23
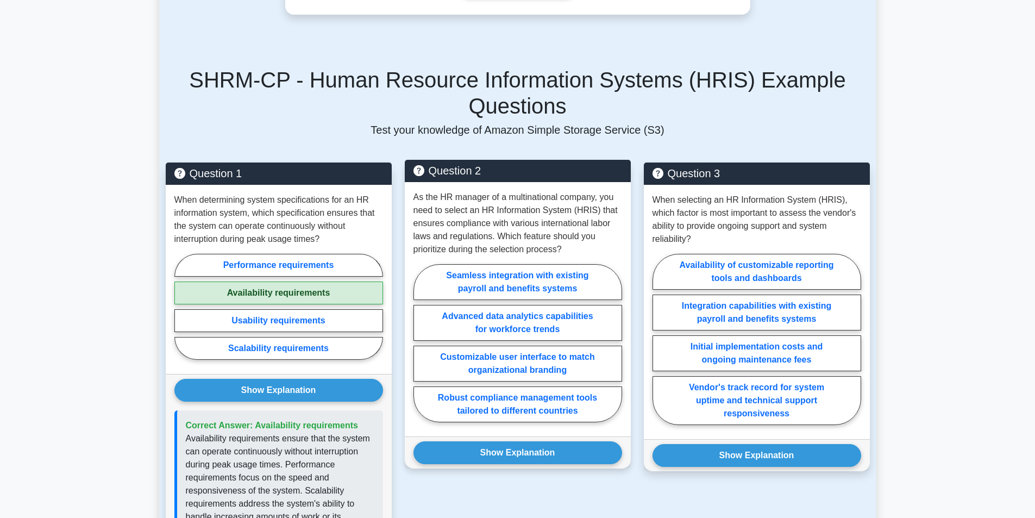
scroll to position [815, 0]
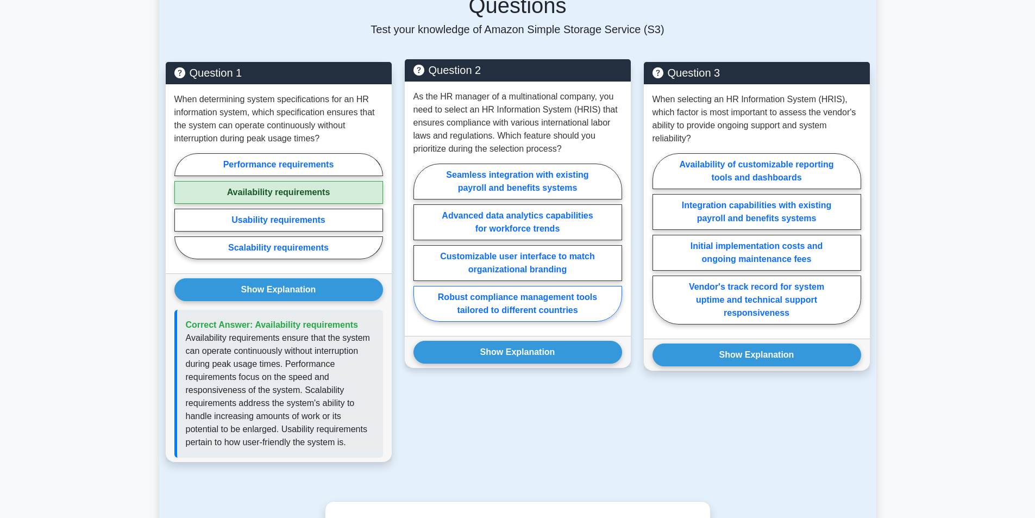
click at [550, 286] on label "Robust compliance management tools tailored to different countries" at bounding box center [518, 304] width 209 height 36
click at [421, 249] on input "Robust compliance management tools tailored to different countries" at bounding box center [417, 245] width 7 height 7
radio input "true"
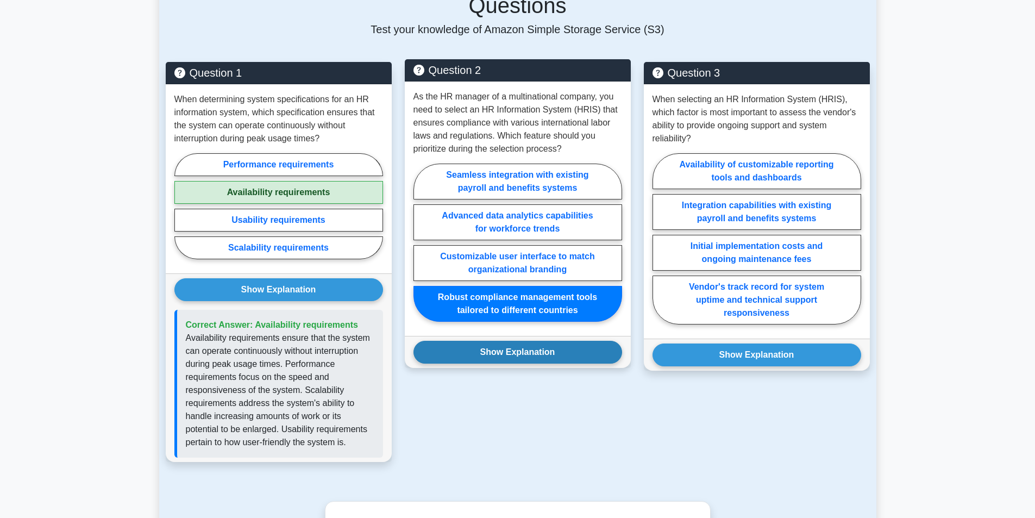
click at [543, 341] on button "Show Explanation" at bounding box center [518, 352] width 209 height 23
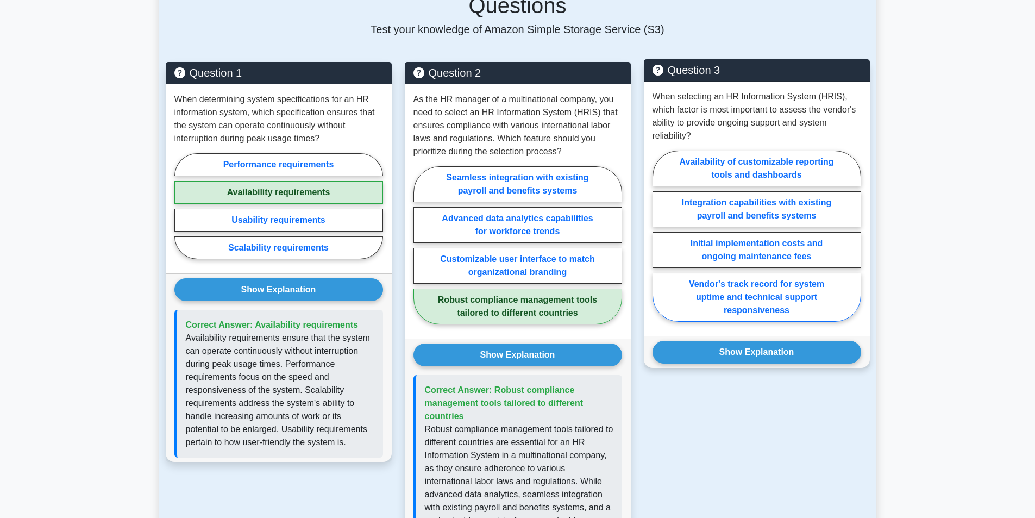
click at [777, 273] on label "Vendor's track record for system uptime and technical support responsiveness" at bounding box center [757, 297] width 209 height 49
click at [660, 243] on input "Vendor's track record for system uptime and technical support responsiveness" at bounding box center [656, 239] width 7 height 7
radio input "true"
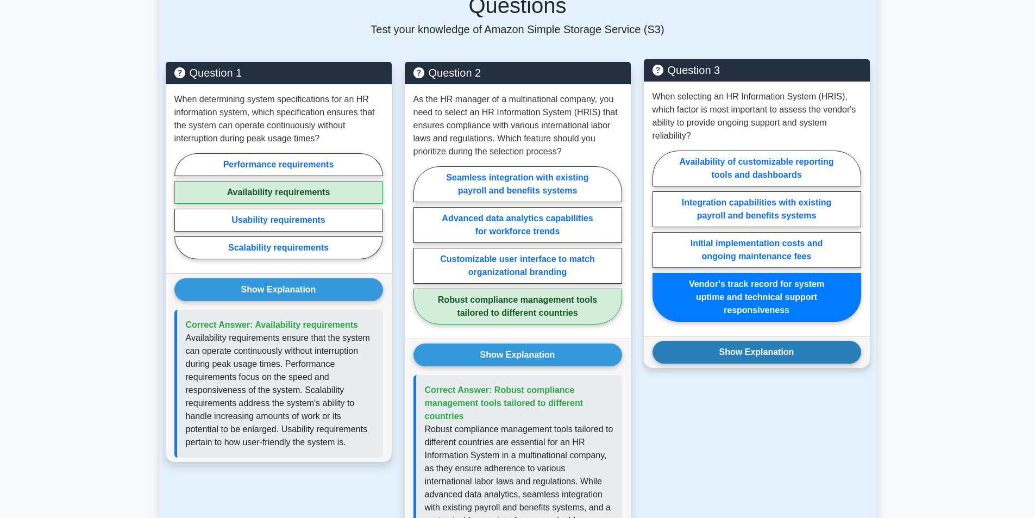
drag, startPoint x: 780, startPoint y: 314, endPoint x: 775, endPoint y: 309, distance: 6.5
click at [775, 341] on button "Show Explanation" at bounding box center [757, 352] width 209 height 23
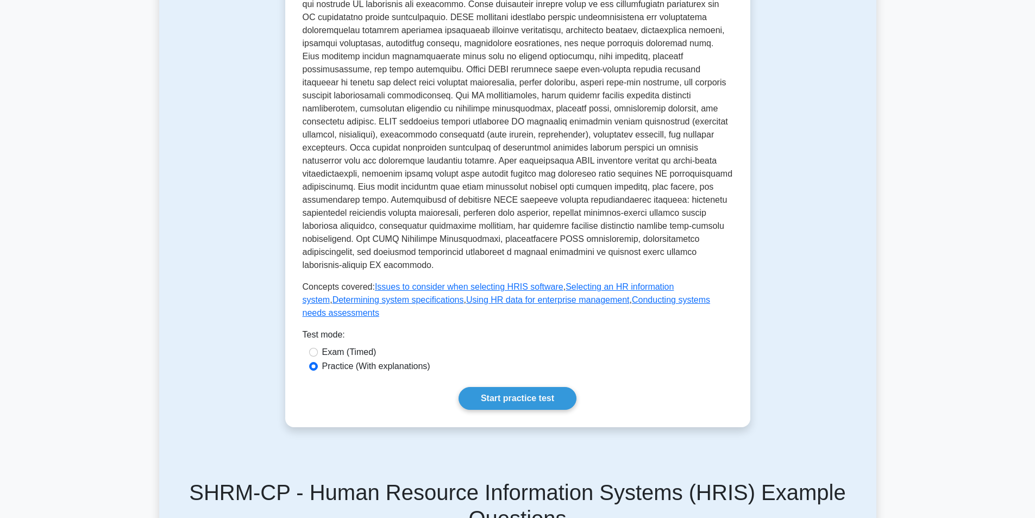
scroll to position [217, 0]
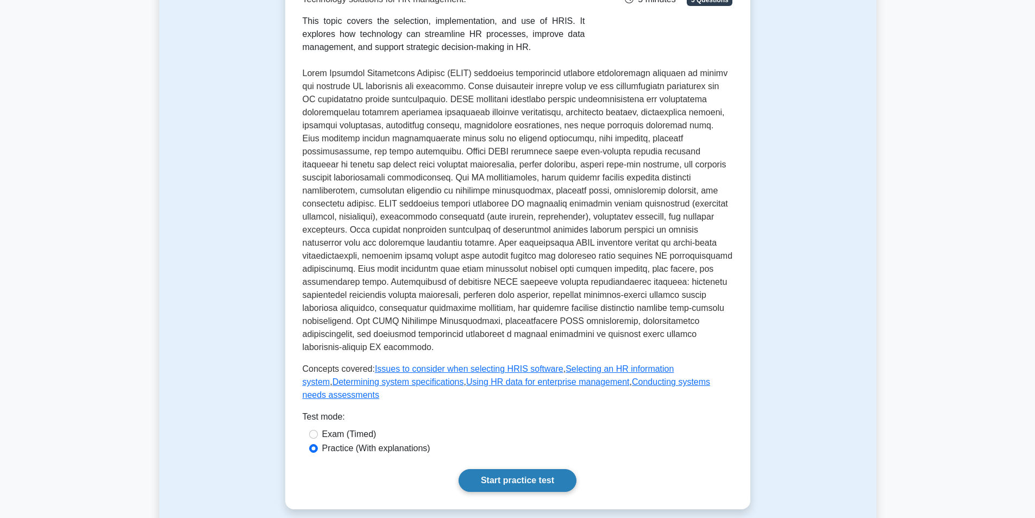
click at [539, 469] on link "Start practice test" at bounding box center [518, 480] width 118 height 23
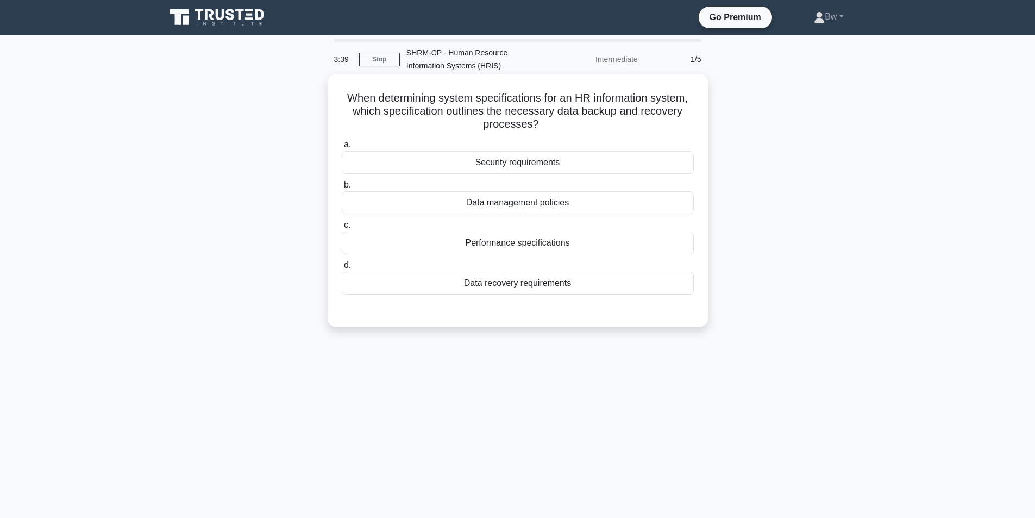
click at [546, 281] on div "Data recovery requirements" at bounding box center [518, 283] width 352 height 23
click at [342, 269] on input "d. Data recovery requirements" at bounding box center [342, 265] width 0 height 7
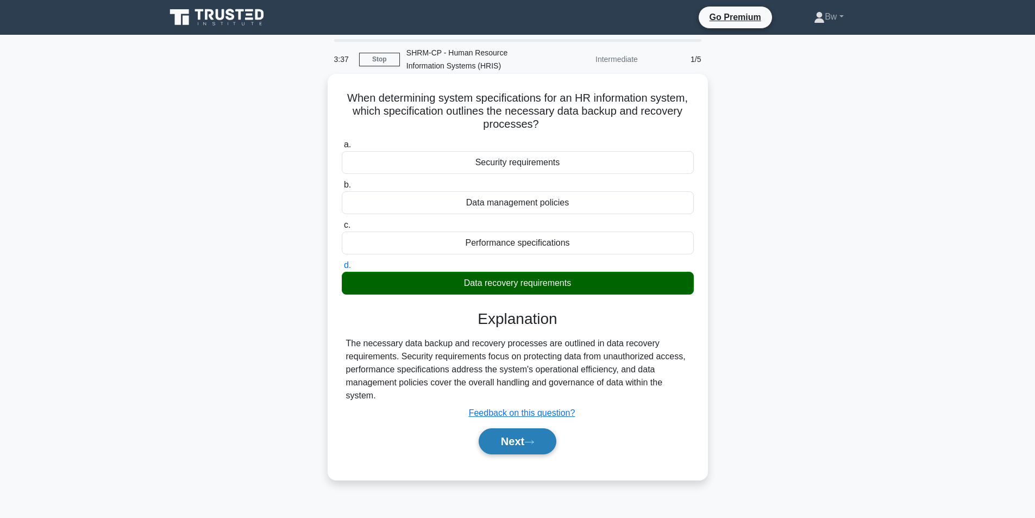
click at [527, 441] on button "Next" at bounding box center [518, 441] width 78 height 26
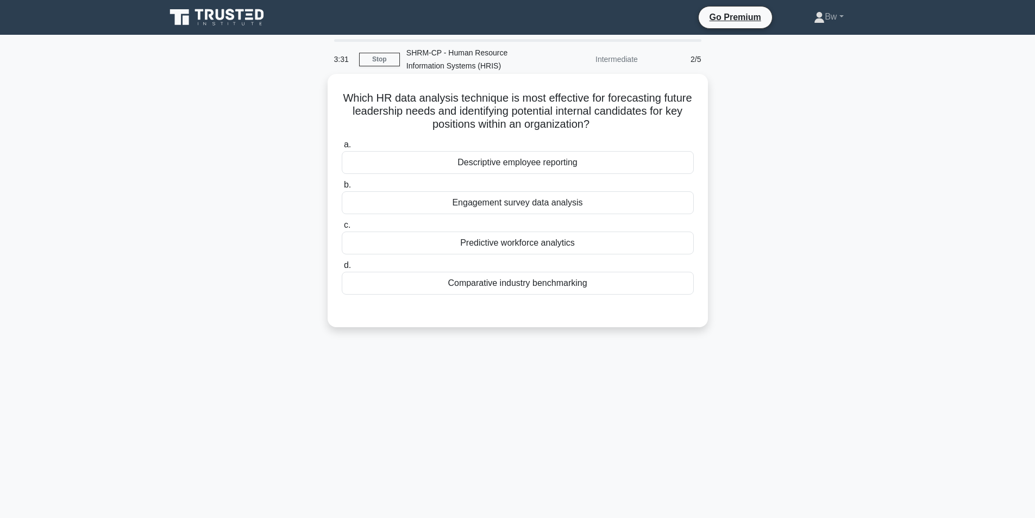
click at [547, 249] on div "Predictive workforce analytics" at bounding box center [518, 242] width 352 height 23
click at [342, 229] on input "c. Predictive workforce analytics" at bounding box center [342, 225] width 0 height 7
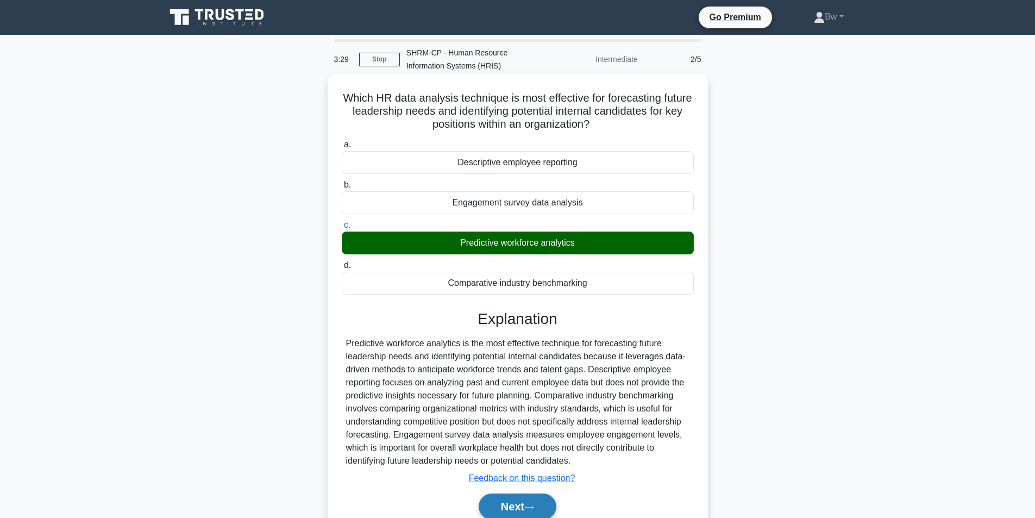
click at [532, 506] on icon at bounding box center [529, 507] width 10 height 6
